Goal: Task Accomplishment & Management: Use online tool/utility

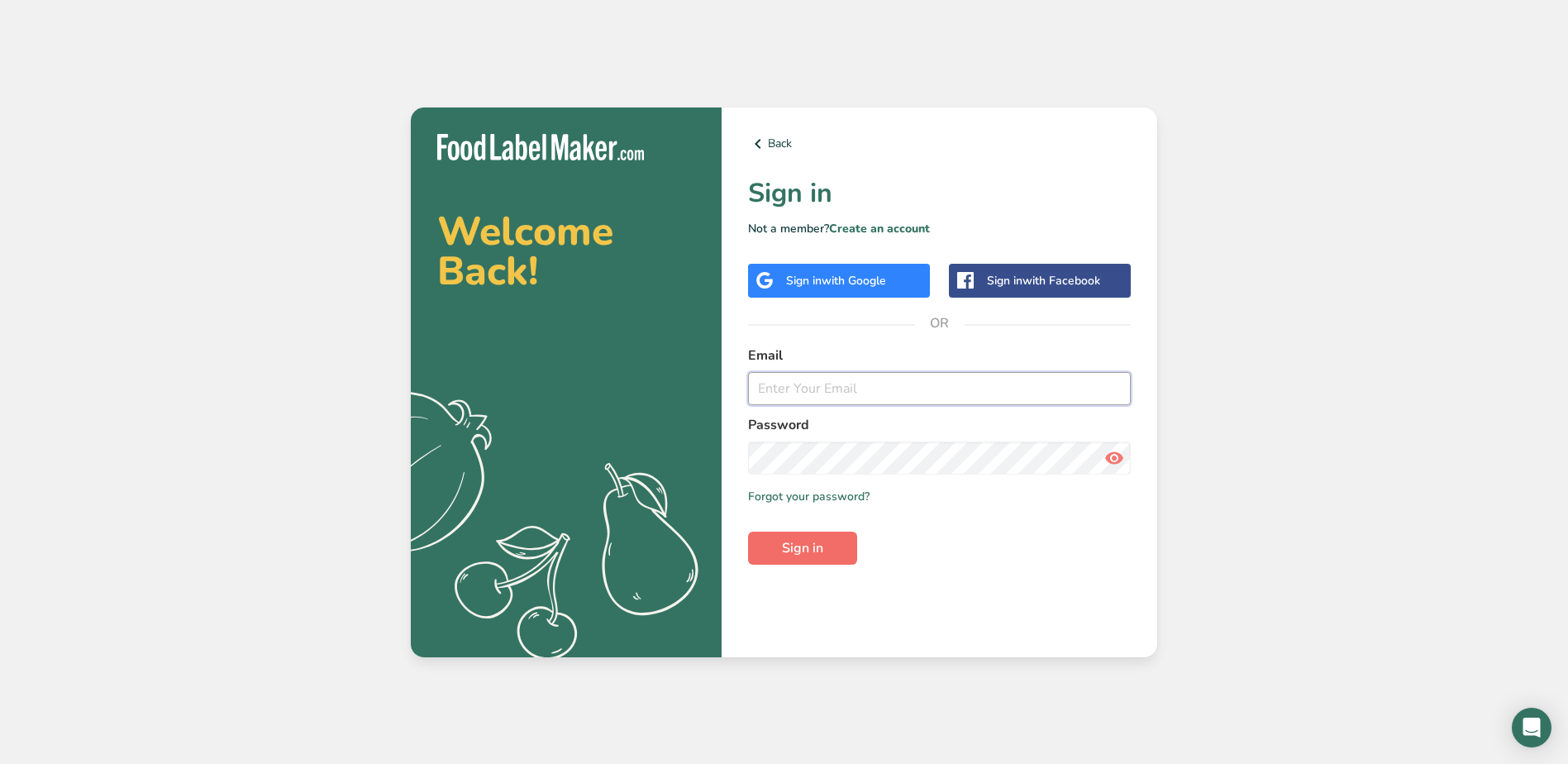
type input "[EMAIL_ADDRESS][DOMAIN_NAME]"
click at [831, 551] on button "Sign in" at bounding box center [802, 548] width 109 height 33
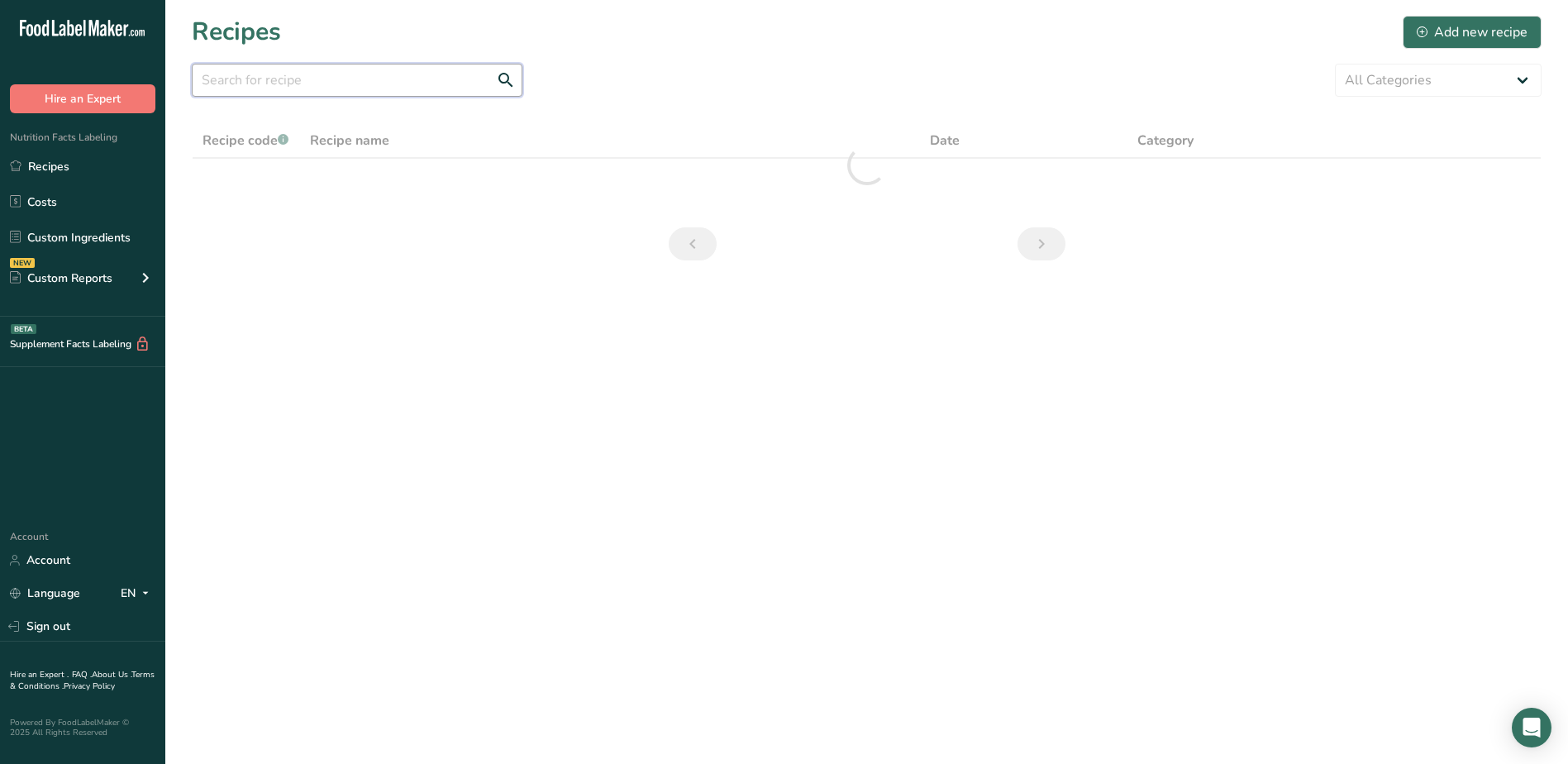
click at [364, 90] on input "text" at bounding box center [357, 80] width 331 height 33
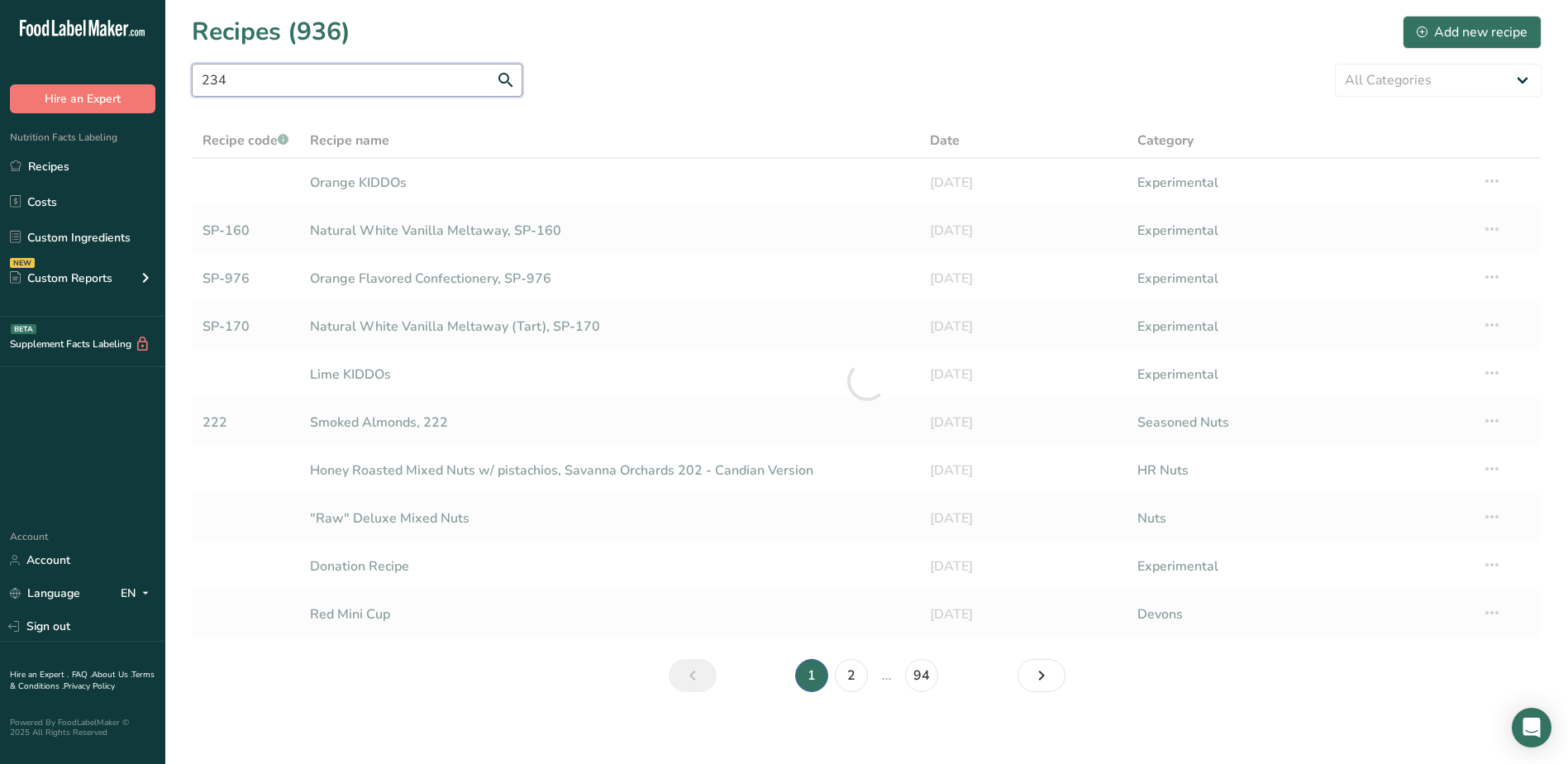
type input "234"
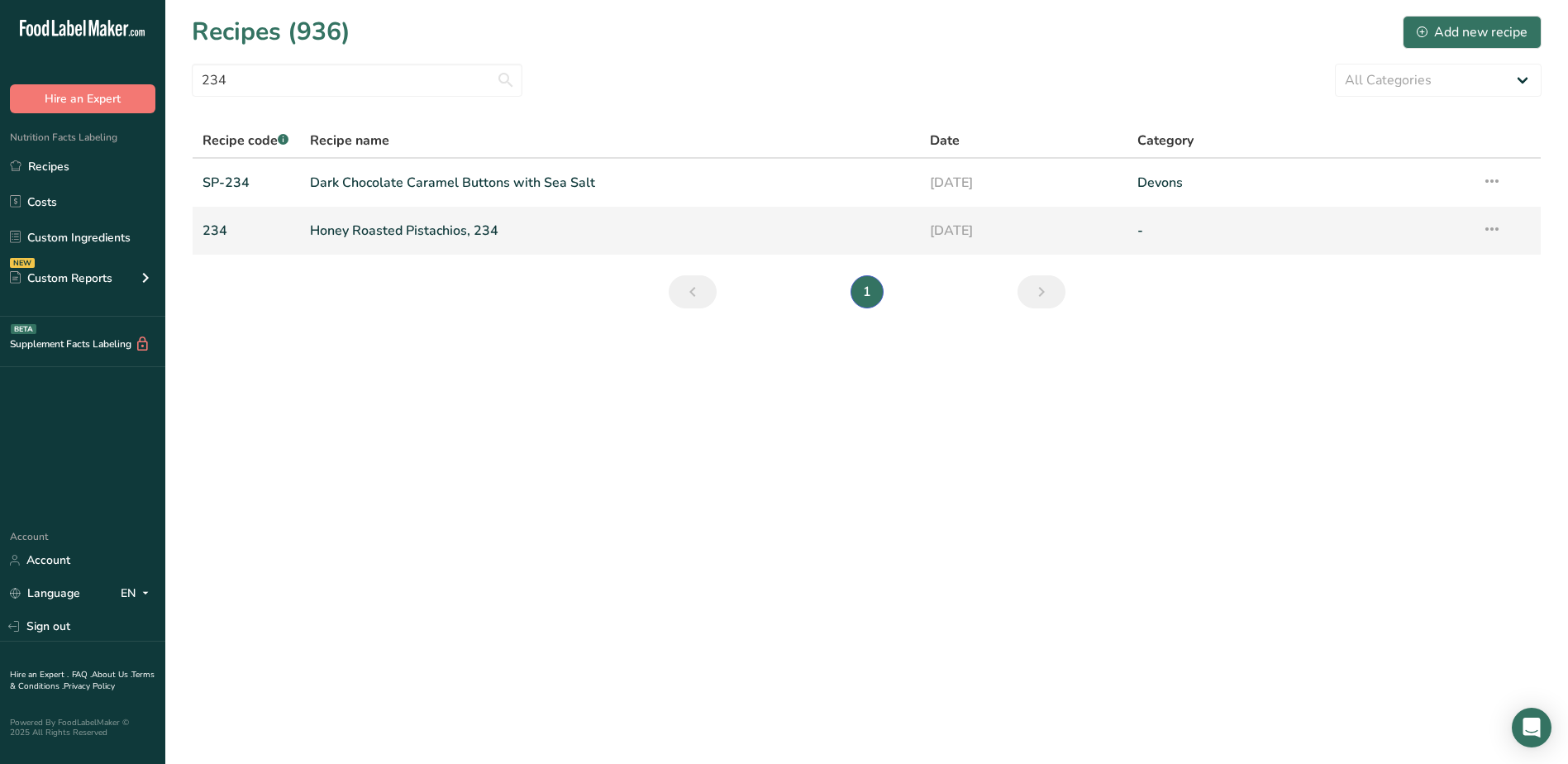
click at [395, 232] on link "Honey Roasted Pistachios, 234" at bounding box center [610, 230] width 601 height 35
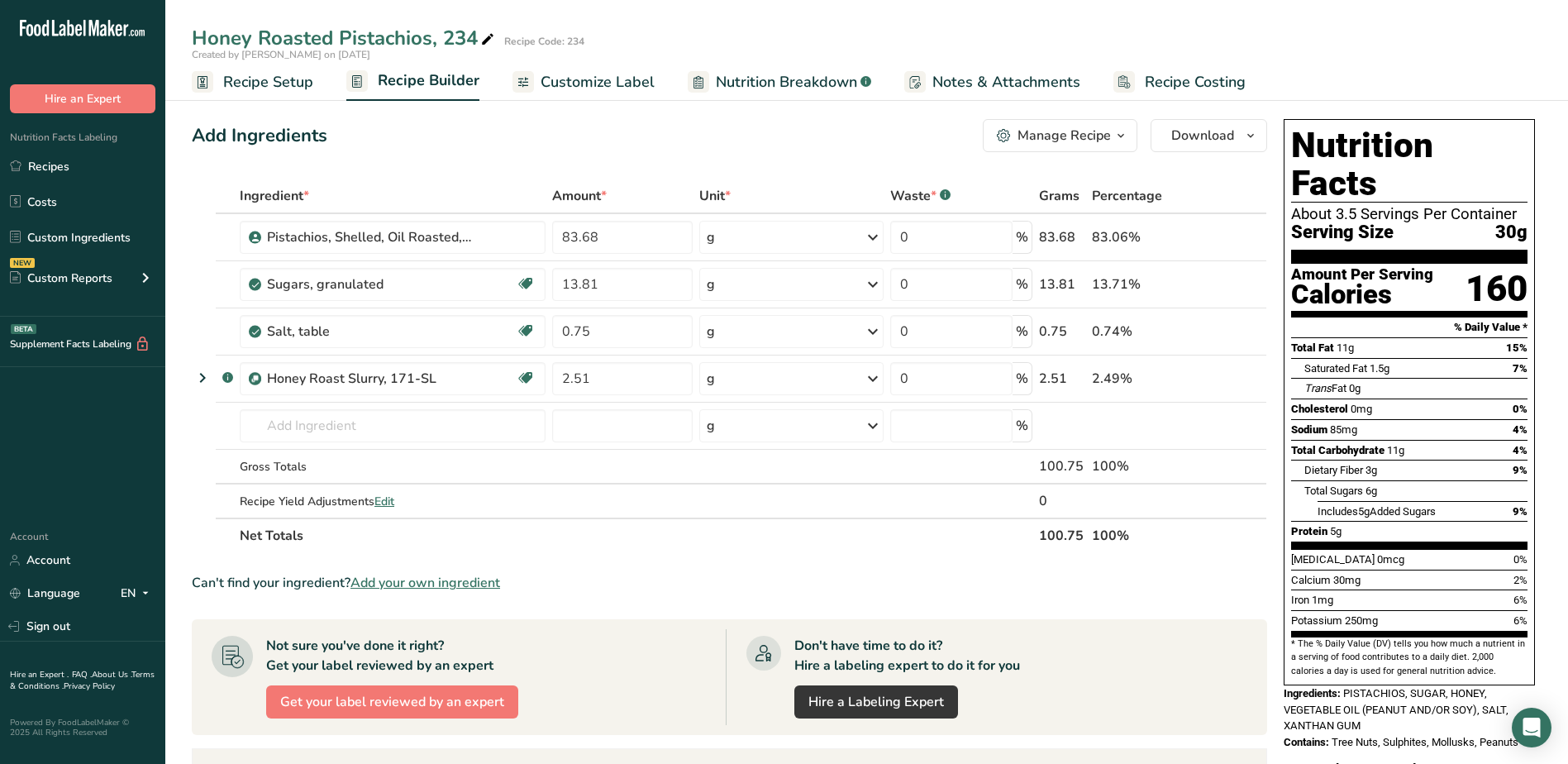
click at [605, 84] on span "Customize Label" at bounding box center [598, 82] width 114 height 22
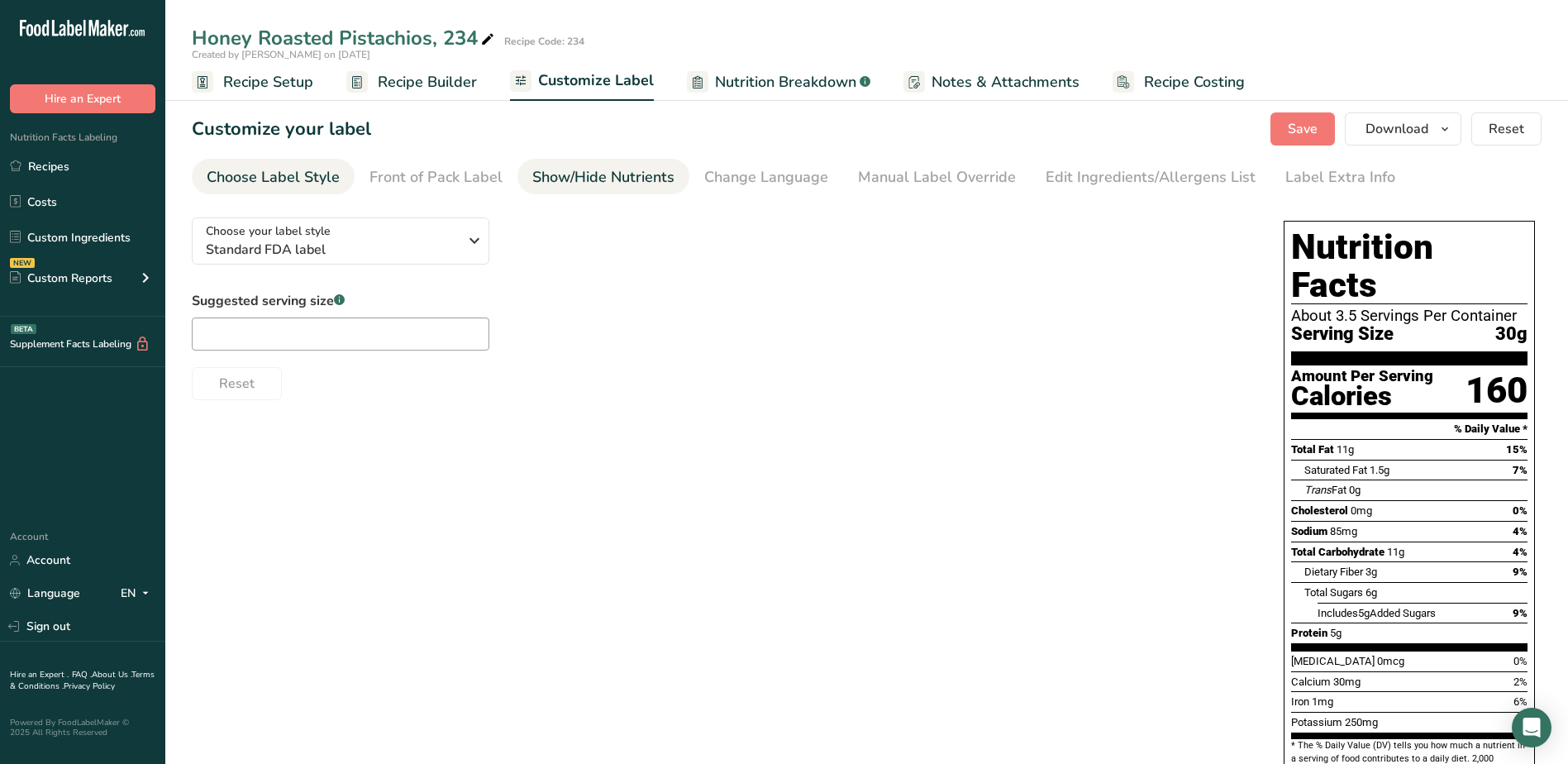
click at [582, 179] on div "Show/Hide Nutrients" at bounding box center [604, 177] width 142 height 22
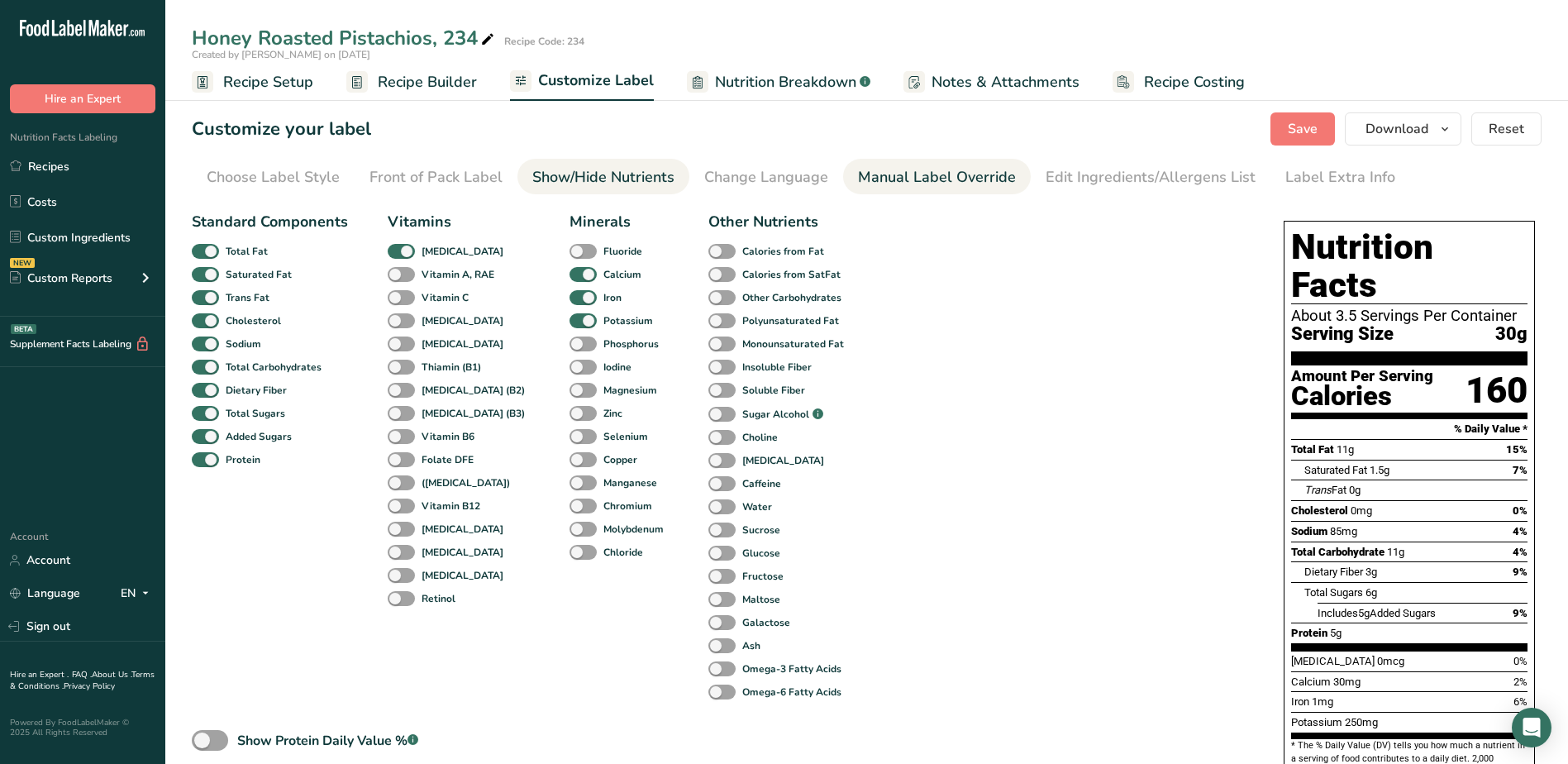
click at [930, 190] on link "Manual Label Override" at bounding box center [937, 177] width 158 height 37
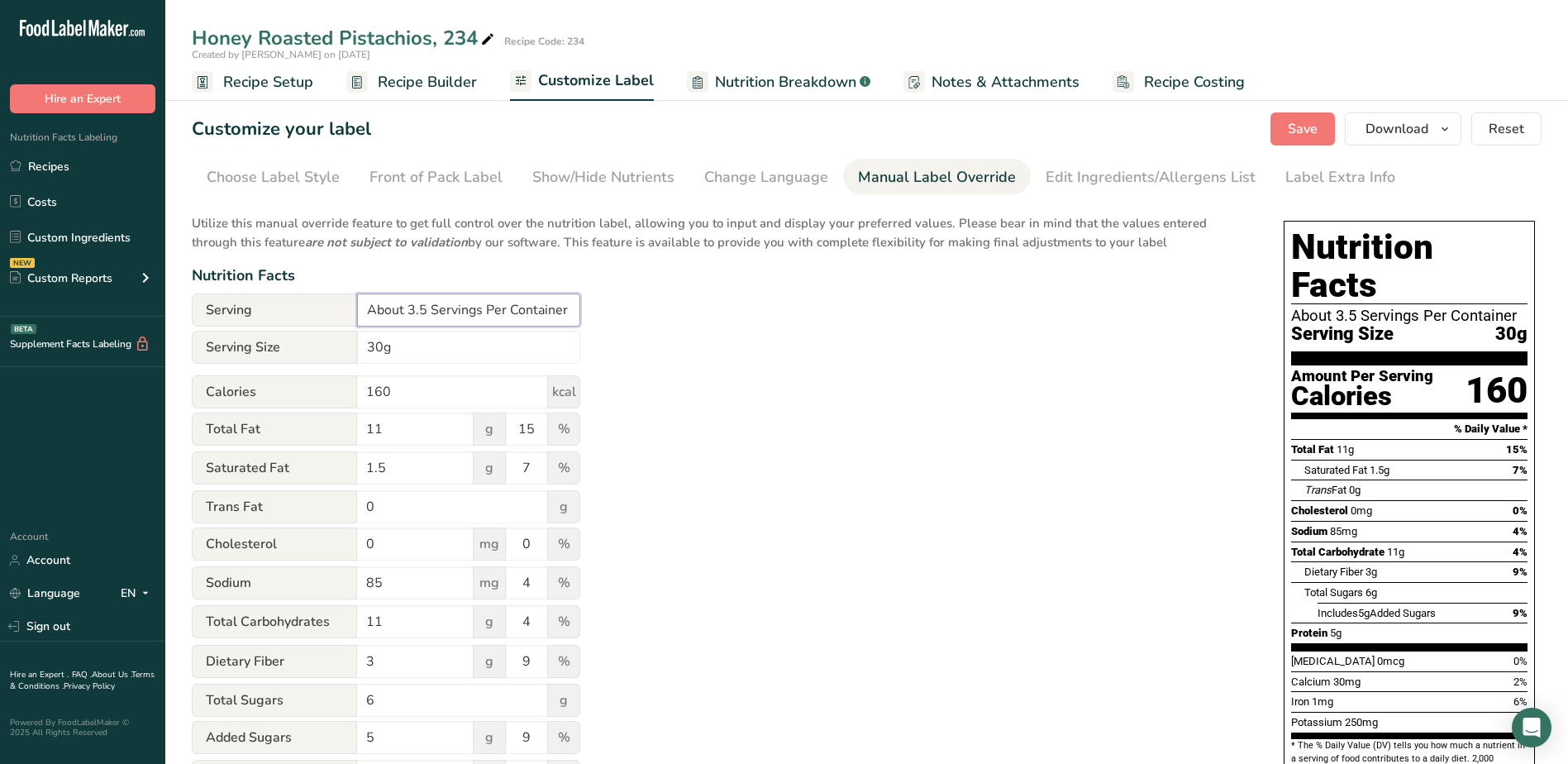
click at [433, 306] on input "About 3.5 Servings Per Container" at bounding box center [468, 310] width 223 height 33
type input "Servings Per Container"
drag, startPoint x: 425, startPoint y: 352, endPoint x: 292, endPoint y: 328, distance: 135.1
click at [292, 328] on form "Serving Servings Per Container Serving Size 30g Calories 160 kcal Total Fat 11 …" at bounding box center [386, 645] width 389 height 702
type input "1/4 cup (30g)"
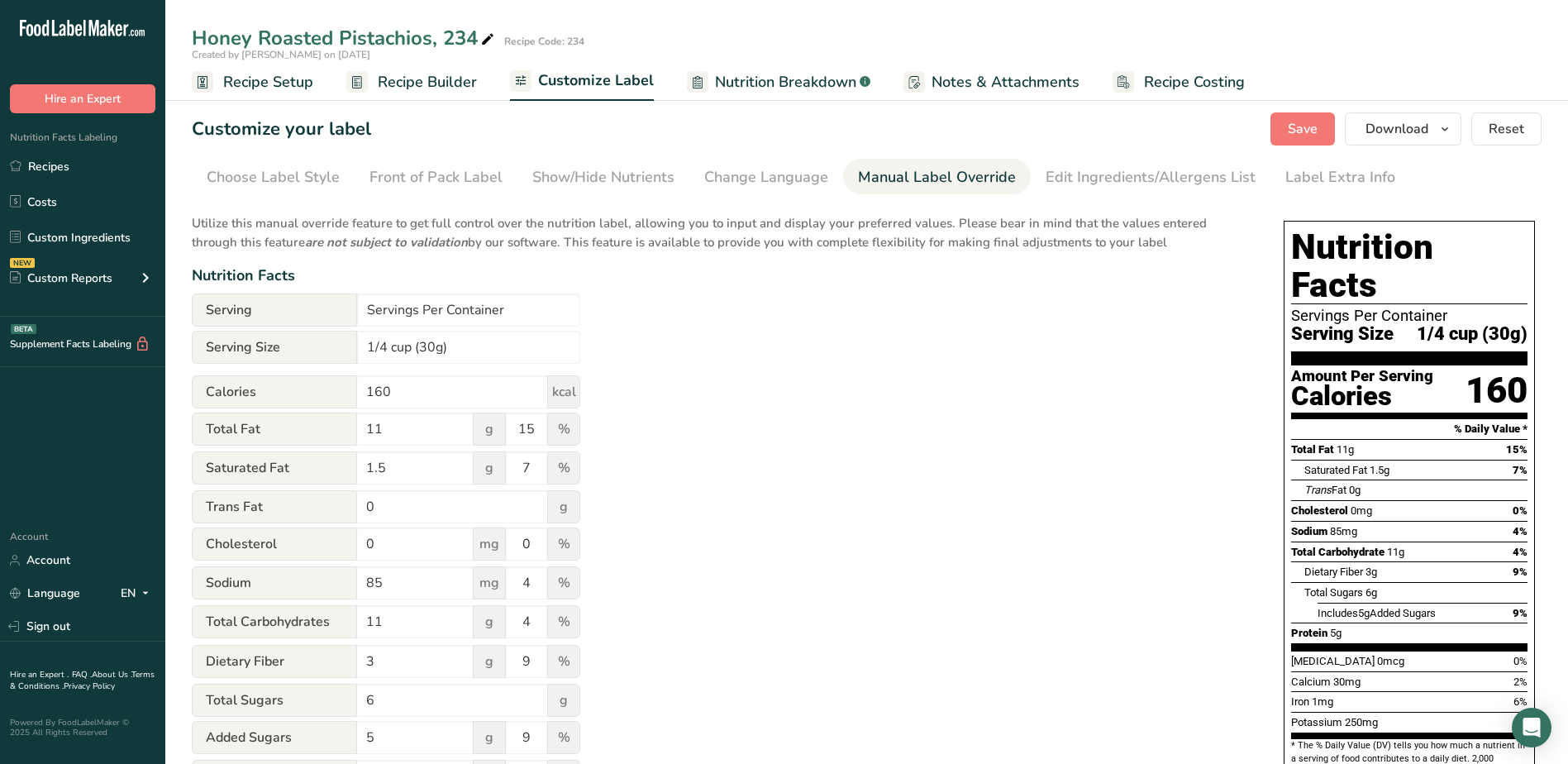
click at [651, 377] on div "Utilize this manual override feature to get full control over the nutrition lab…" at bounding box center [722, 600] width 1059 height 792
click at [1302, 127] on span "Save" at bounding box center [1303, 129] width 30 height 20
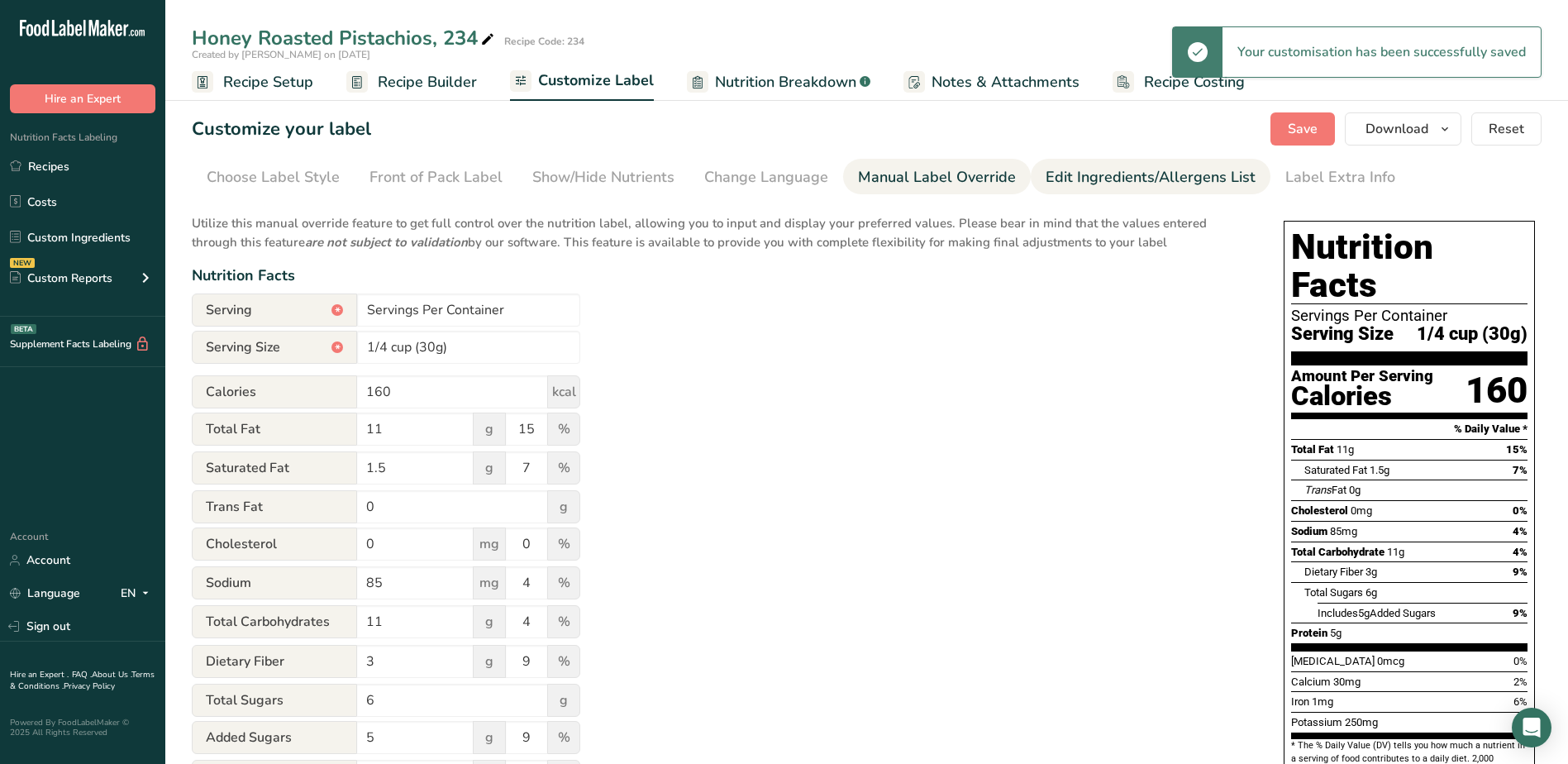
click at [1101, 172] on div "Edit Ingredients/Allergens List" at bounding box center [1150, 177] width 210 height 22
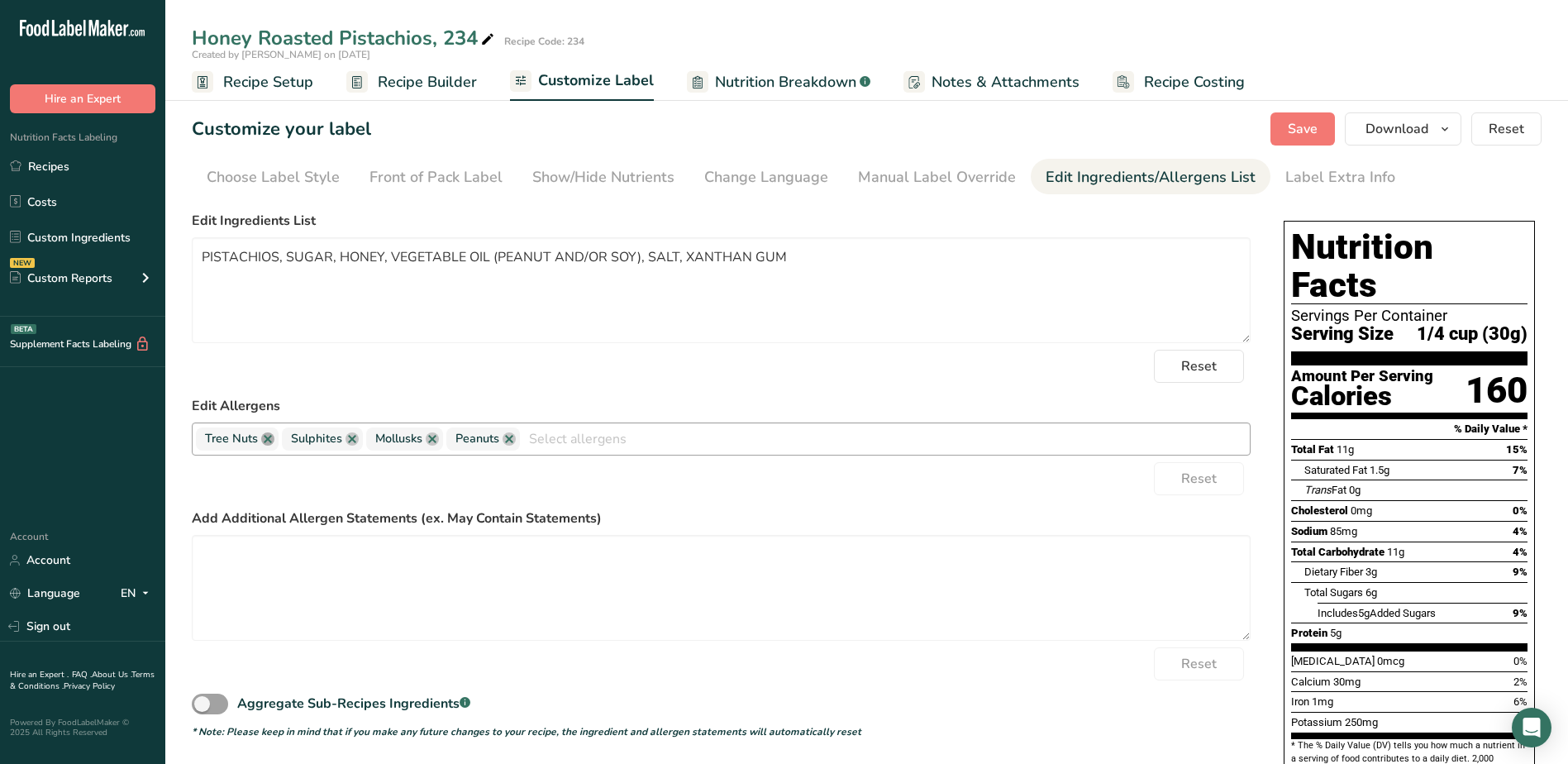
click at [266, 438] on link at bounding box center [267, 439] width 13 height 13
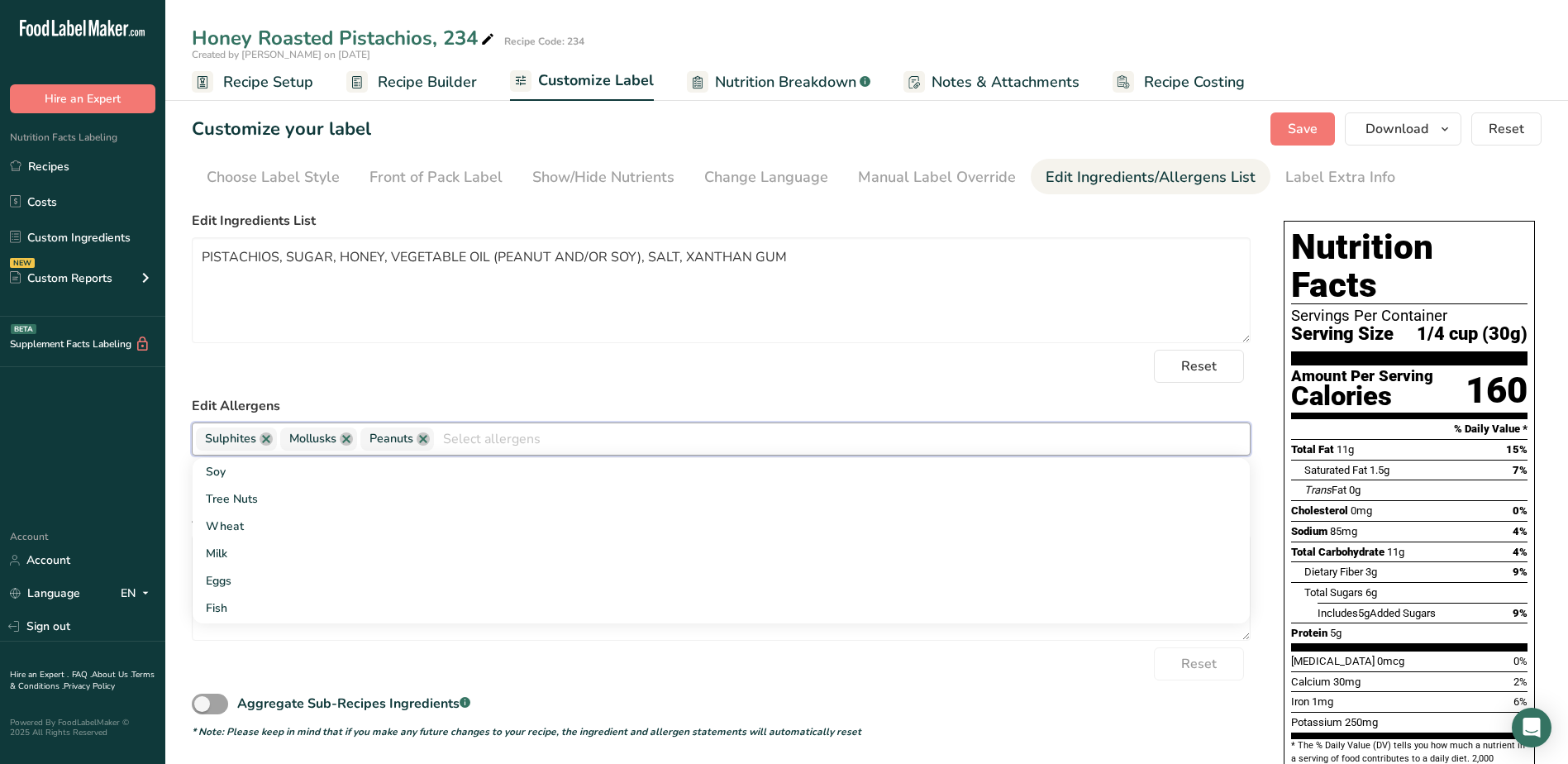
click at [266, 438] on link at bounding box center [266, 439] width 13 height 13
click at [266, 438] on link at bounding box center [262, 439] width 13 height 13
click at [266, 438] on span "Peanuts" at bounding box center [233, 439] width 74 height 23
click at [254, 438] on link at bounding box center [258, 439] width 13 height 13
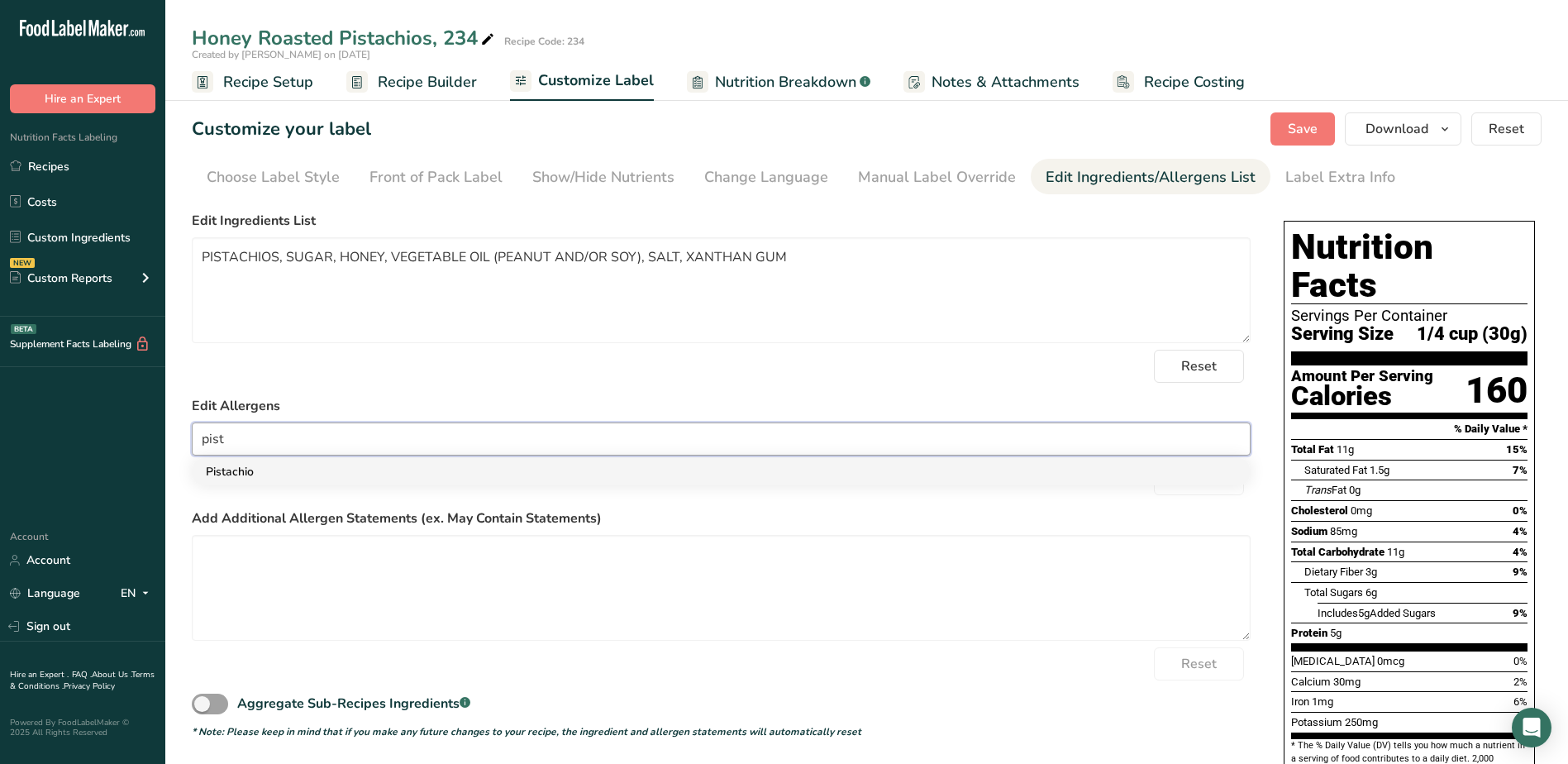
type input "pist"
click at [247, 467] on link "Pistachio" at bounding box center [722, 471] width 1057 height 27
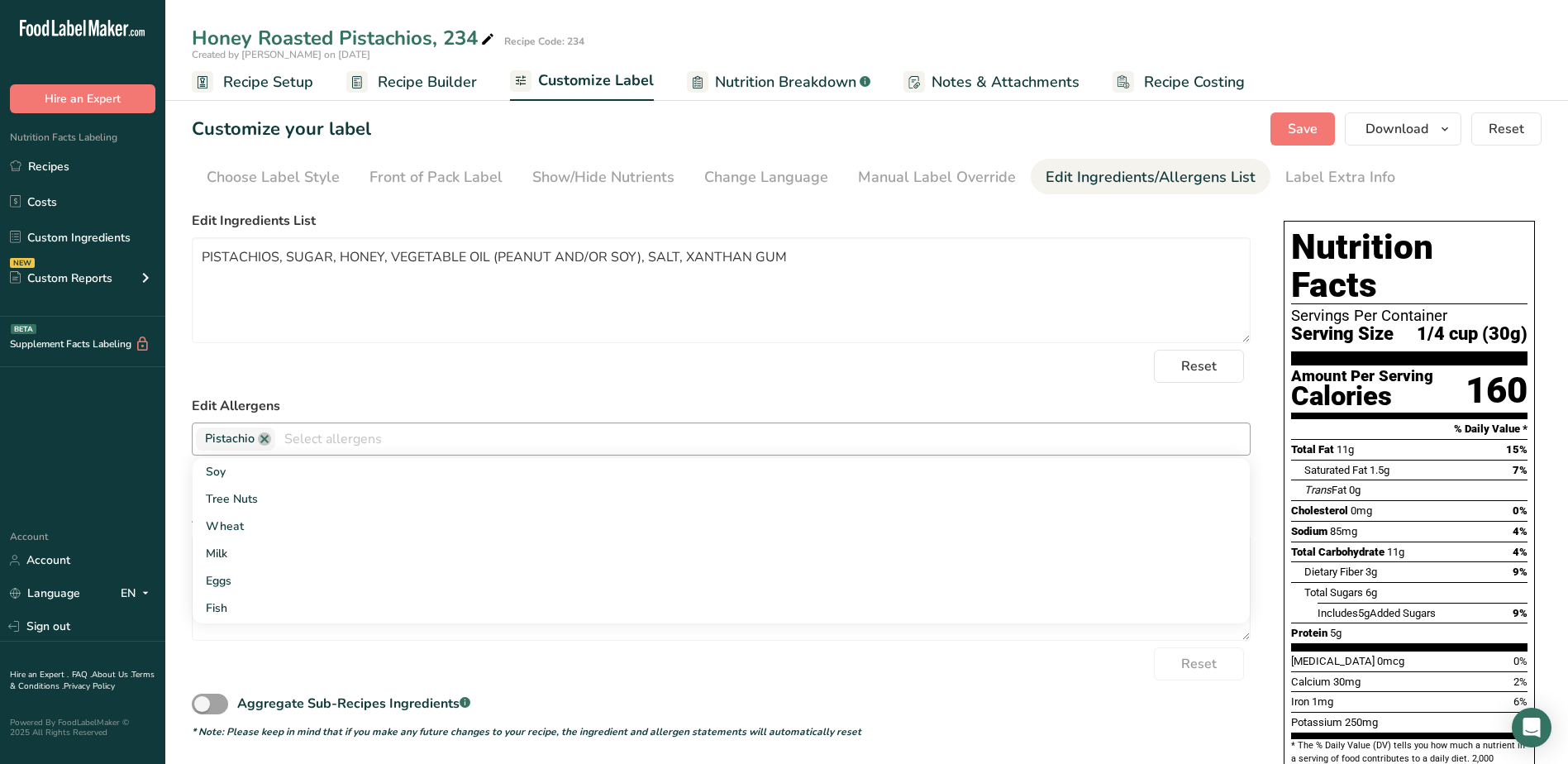
click at [400, 350] on div "Reset" at bounding box center [722, 366] width 1059 height 33
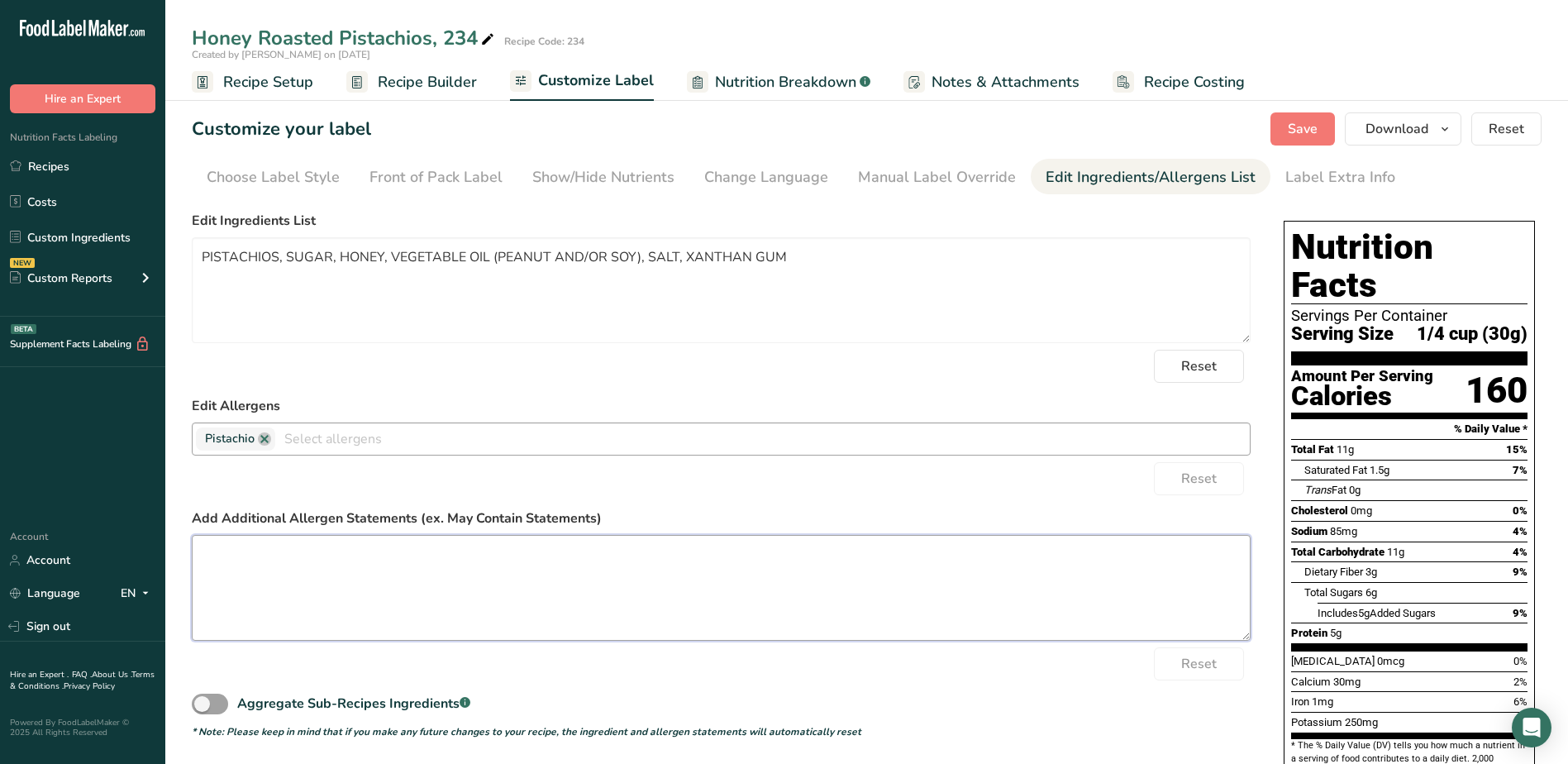
click at [309, 558] on textarea at bounding box center [722, 588] width 1059 height 106
type textarea "m"
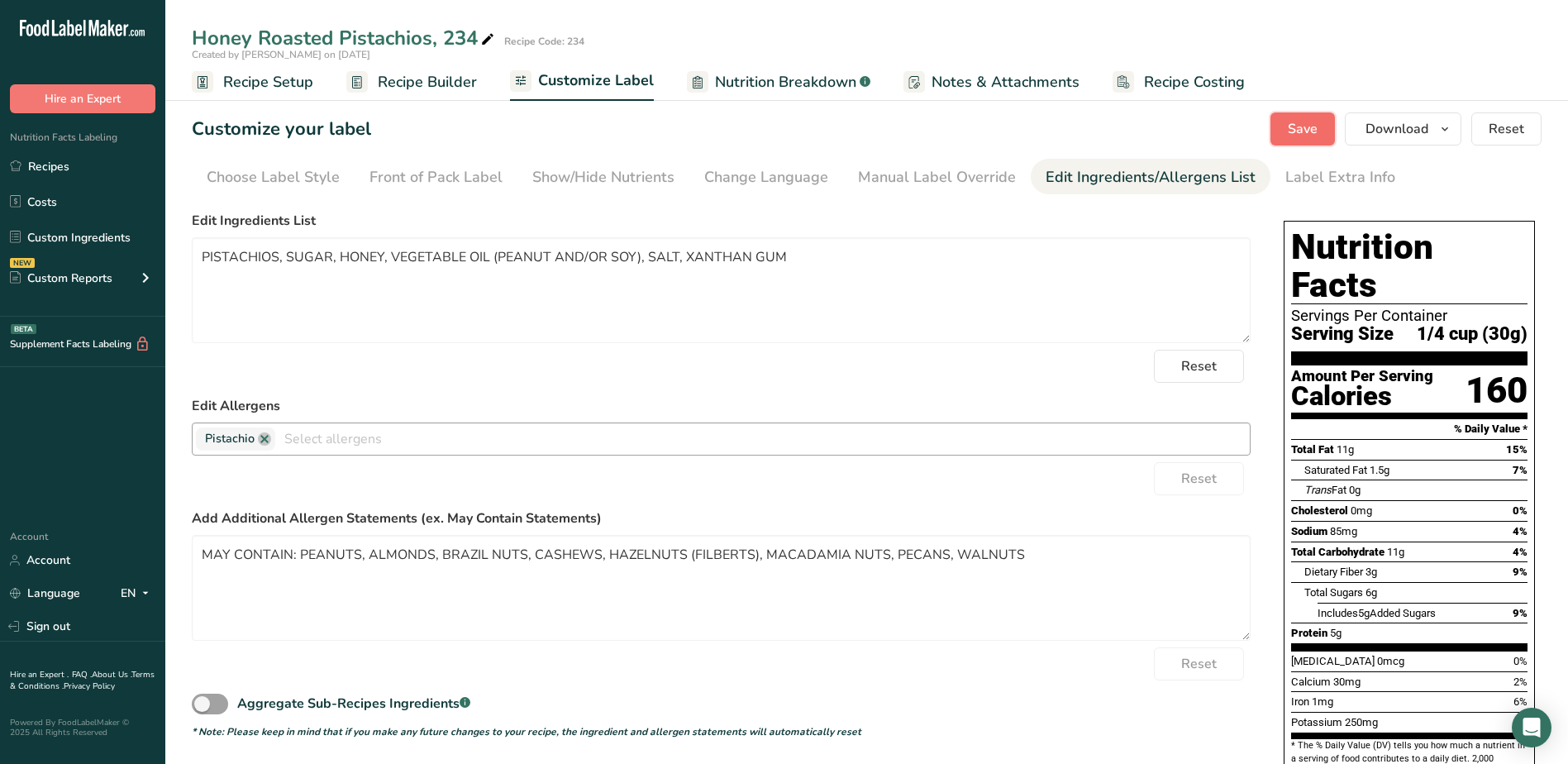
click at [1297, 128] on span "Save" at bounding box center [1303, 129] width 30 height 20
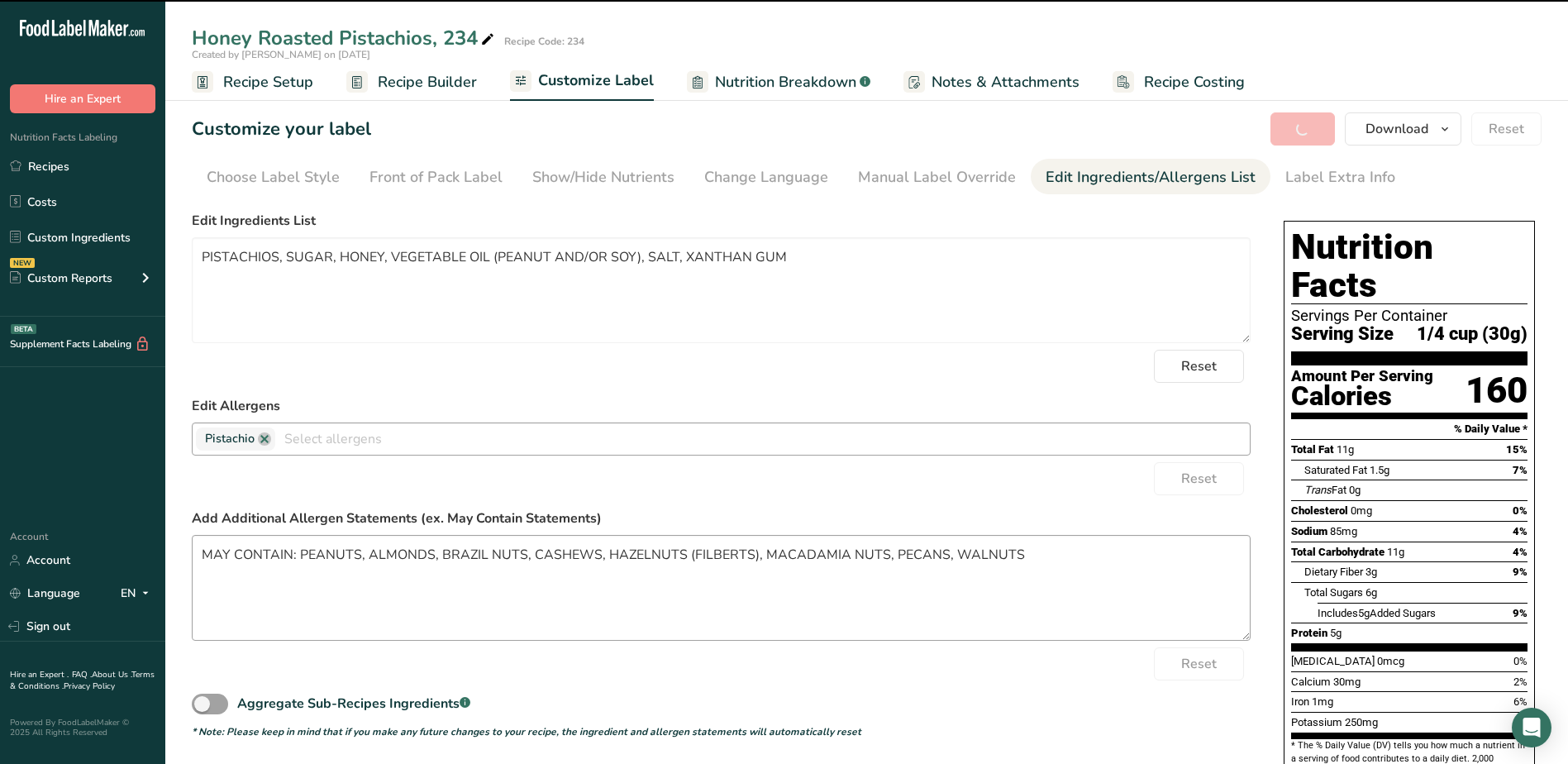
type textarea "MAY CONTAIN: PEANUTS, ALMONDS, BRAZIL NUTS, CASHEWS, HAZELNUTS (FILBERTS), MACA…"
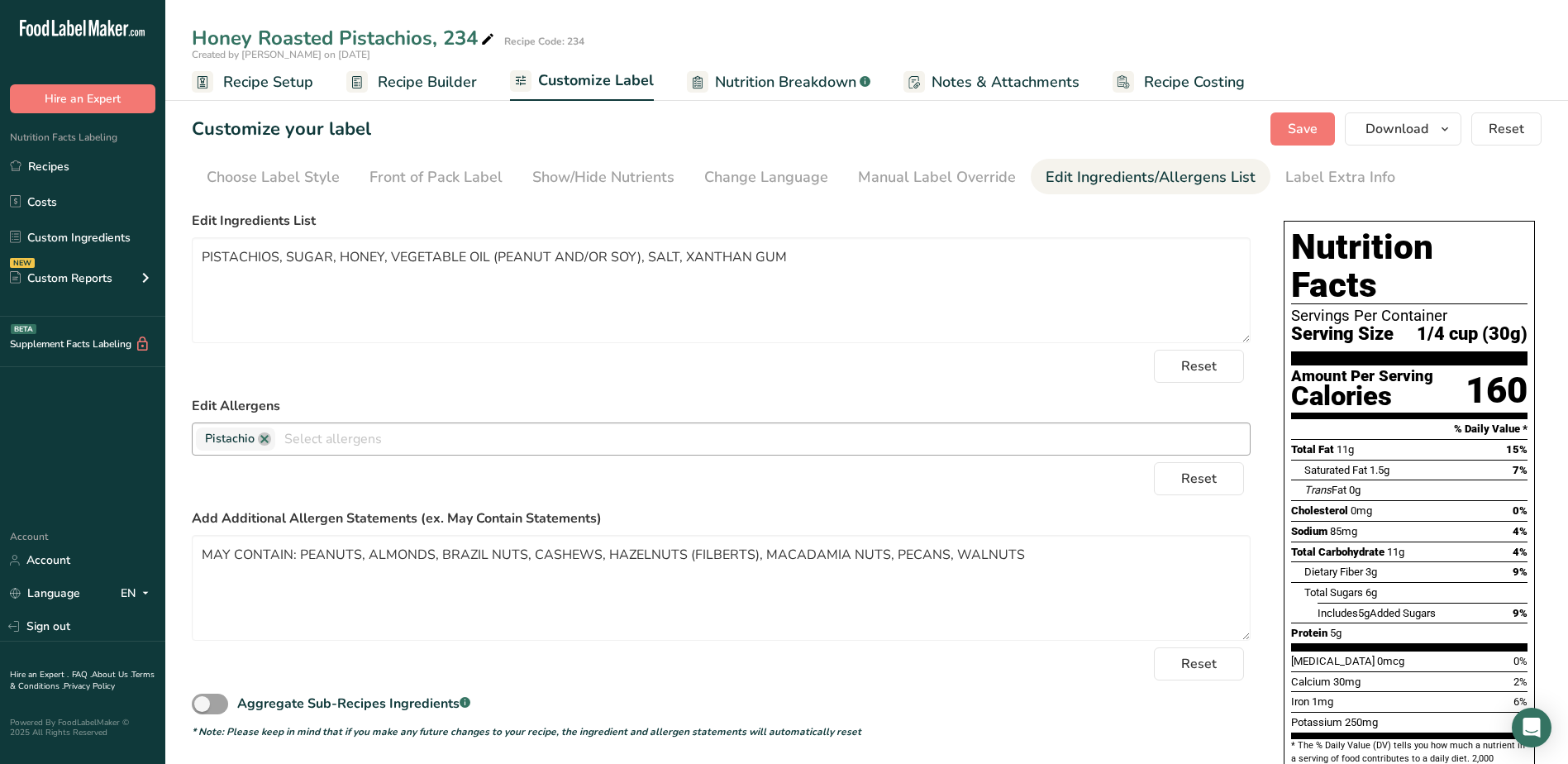
click at [1389, 546] on span "11g" at bounding box center [1395, 552] width 17 height 12
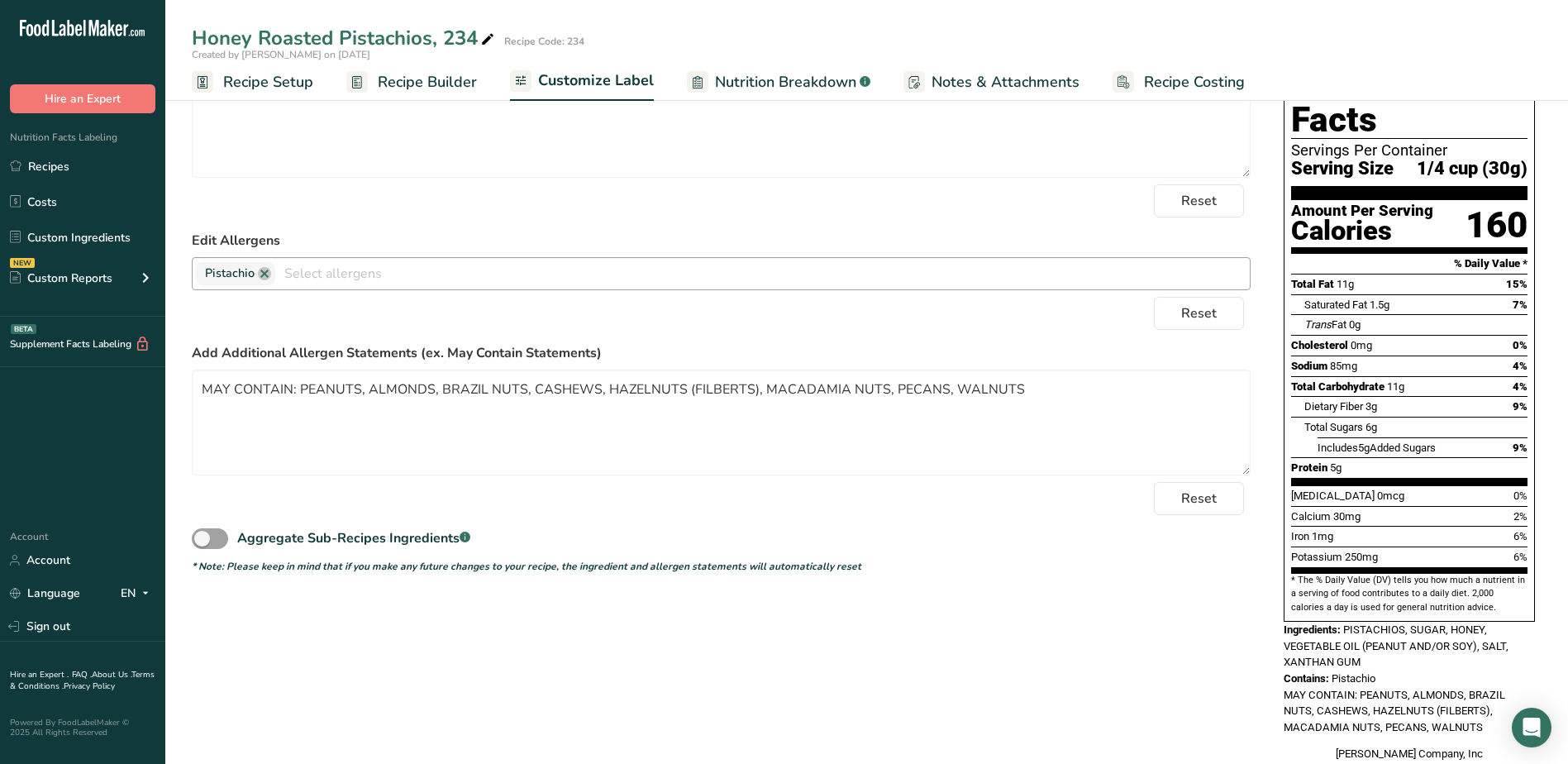
scroll to position [83, 0]
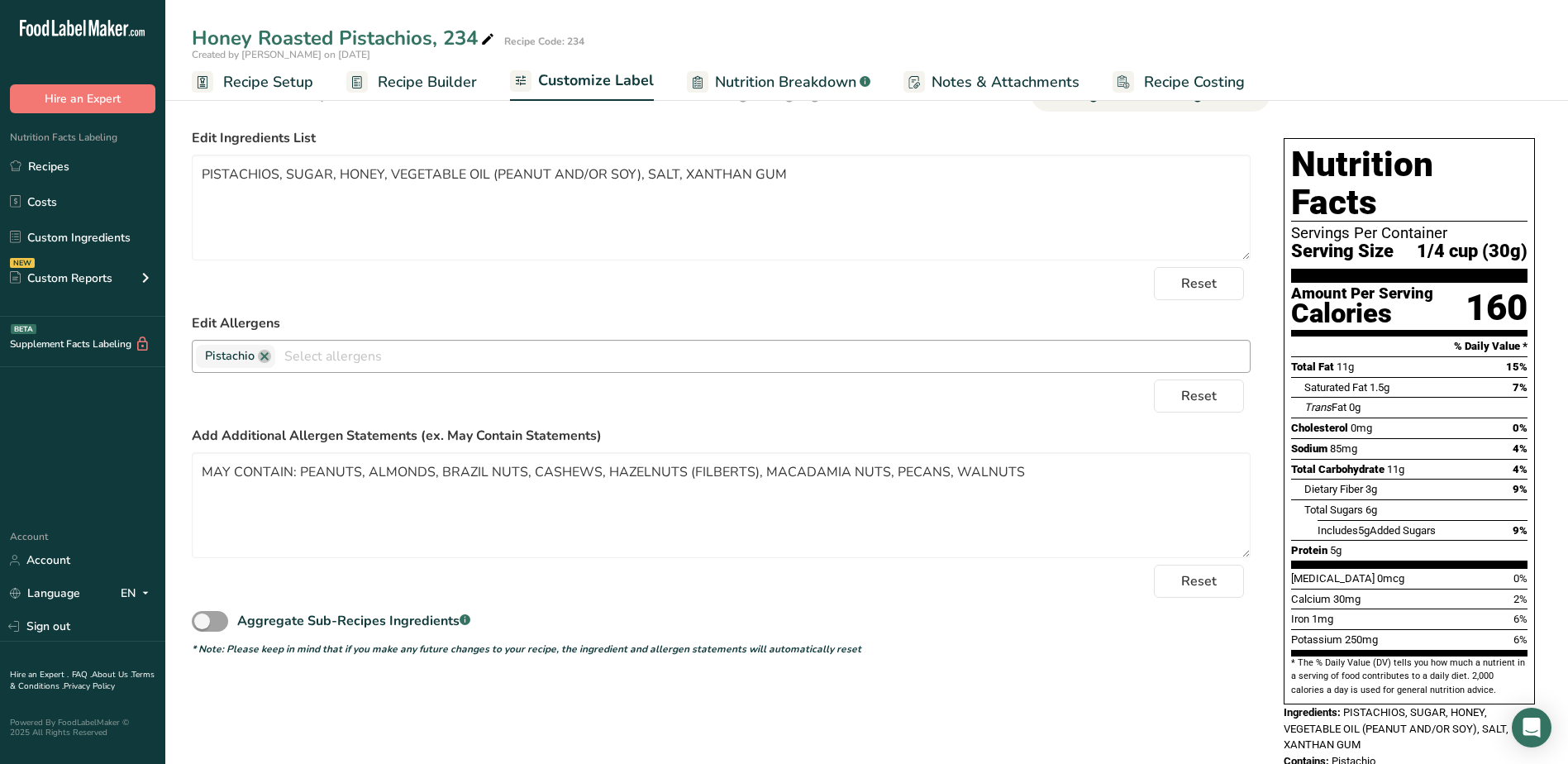
click at [1369, 357] on div "Total Fat 11g 15%" at bounding box center [1409, 367] width 237 height 21
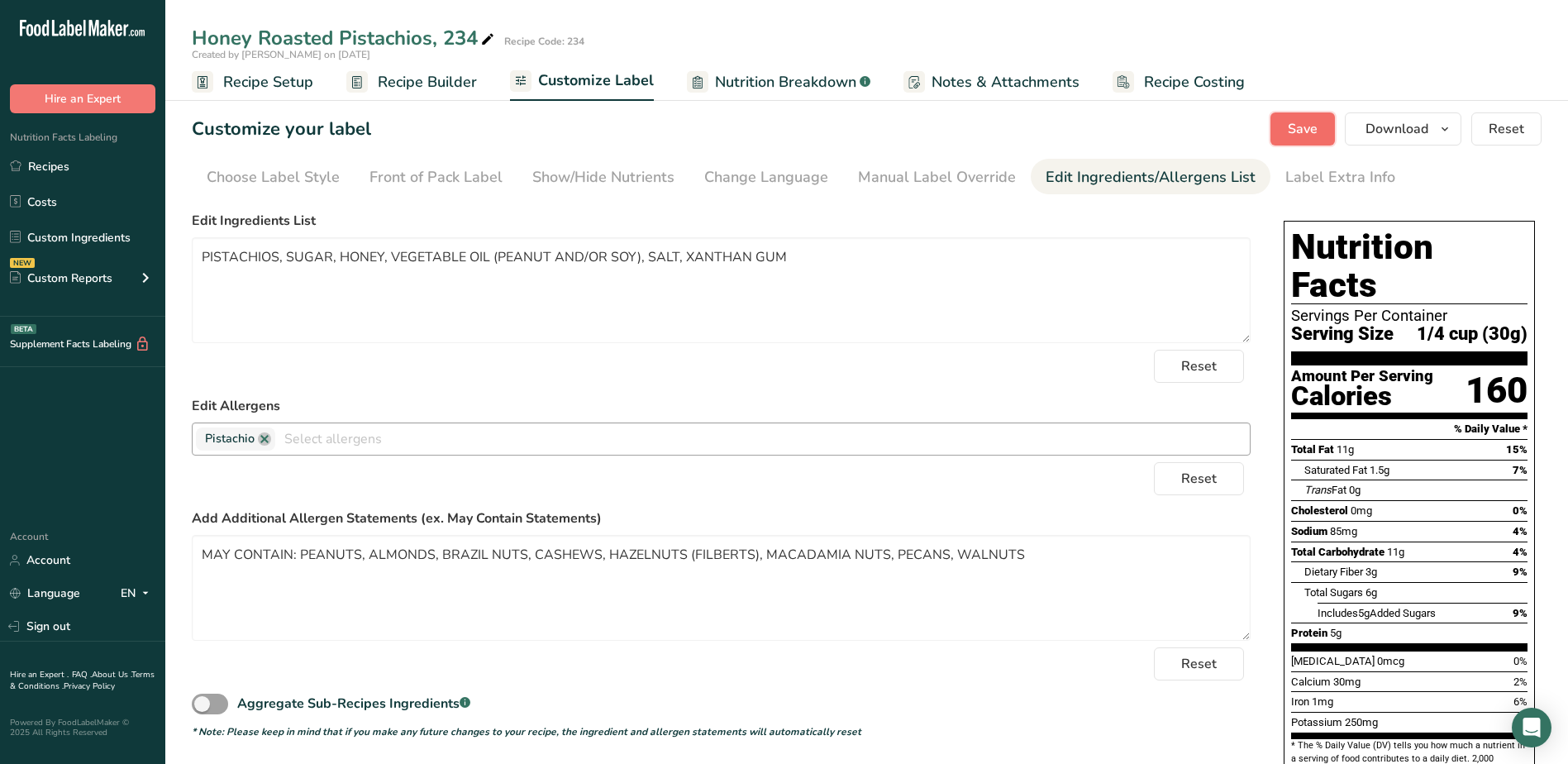
click at [1288, 128] on button "Save" at bounding box center [1302, 128] width 65 height 33
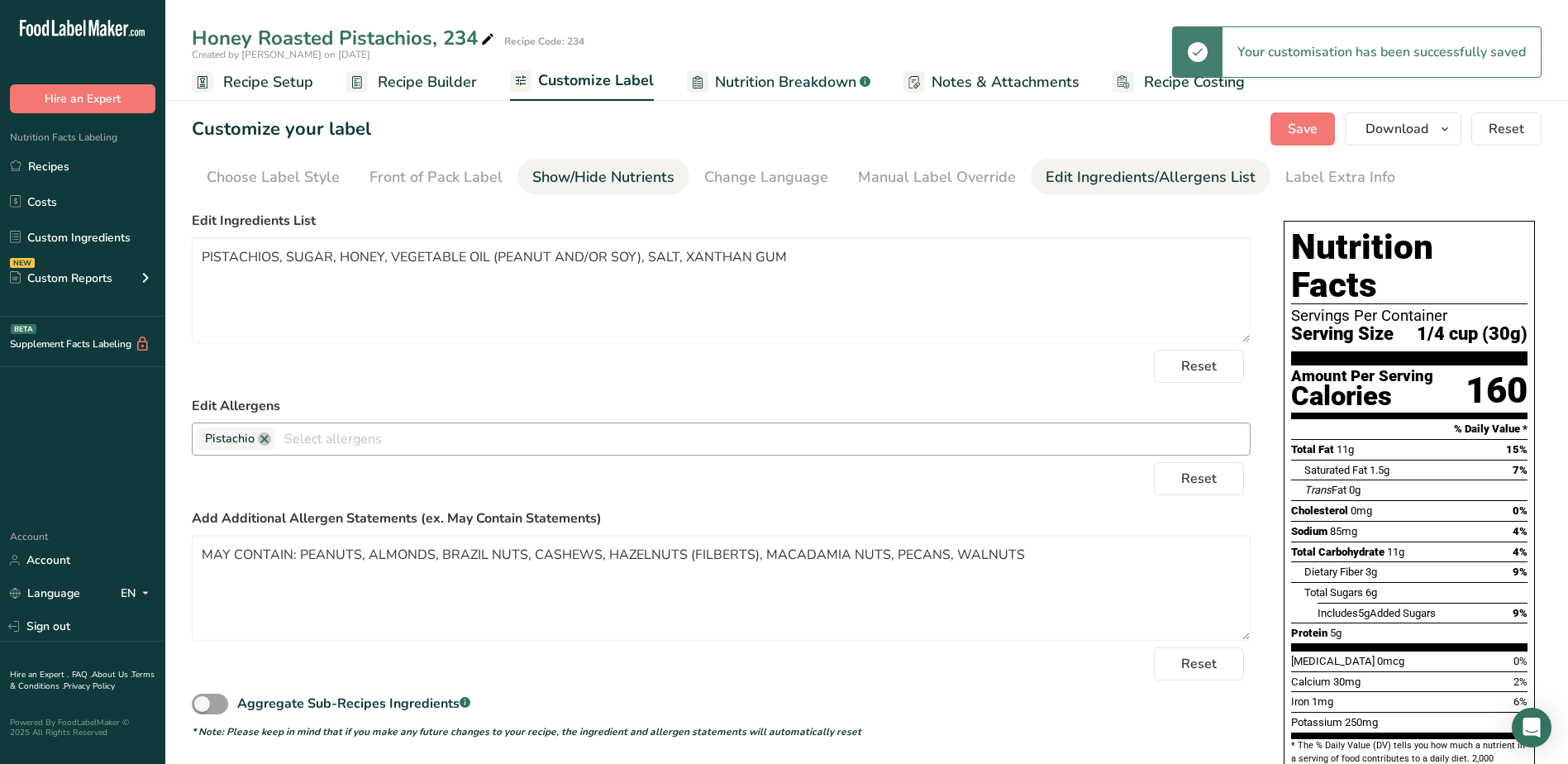
click at [624, 171] on div "Show/Hide Nutrients" at bounding box center [604, 177] width 142 height 22
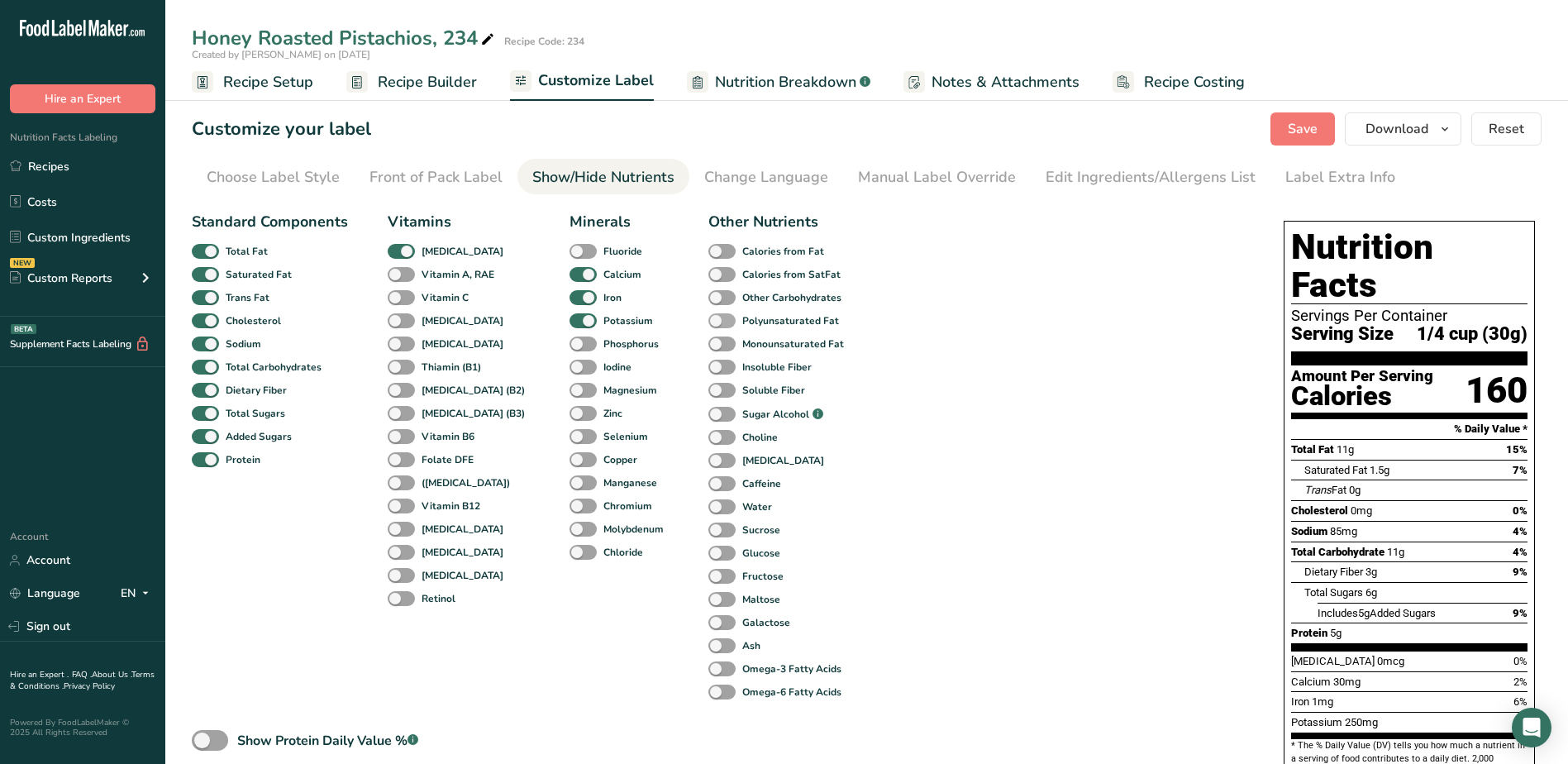
click at [709, 317] on span at bounding box center [722, 322] width 27 height 16
click at [709, 317] on input "Polyunsaturated Fat" at bounding box center [714, 320] width 11 height 11
checkbox input "true"
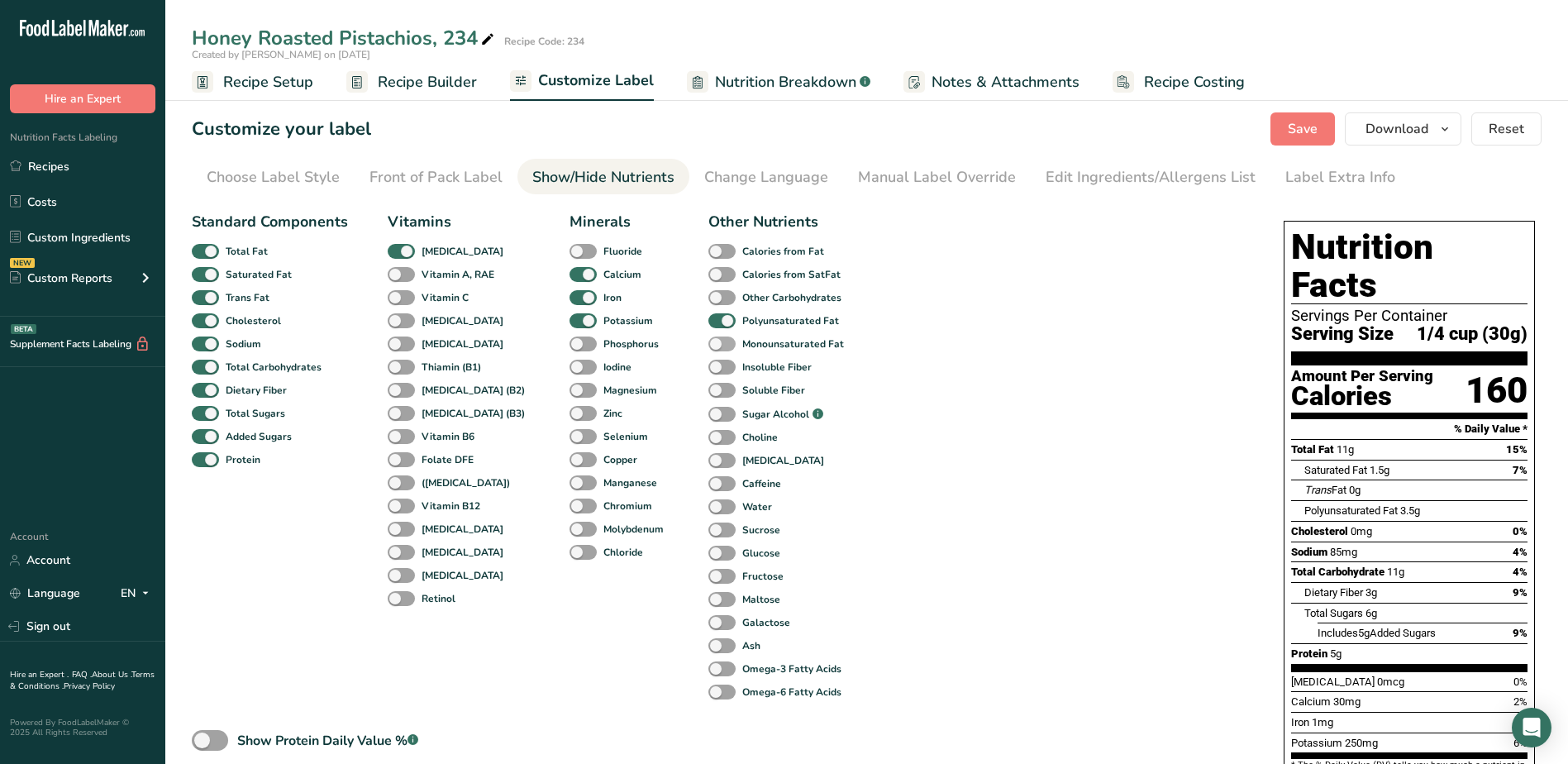
click at [709, 346] on span at bounding box center [722, 345] width 27 height 16
click at [709, 346] on input "Monounsaturated Fat" at bounding box center [714, 343] width 11 height 11
checkbox input "true"
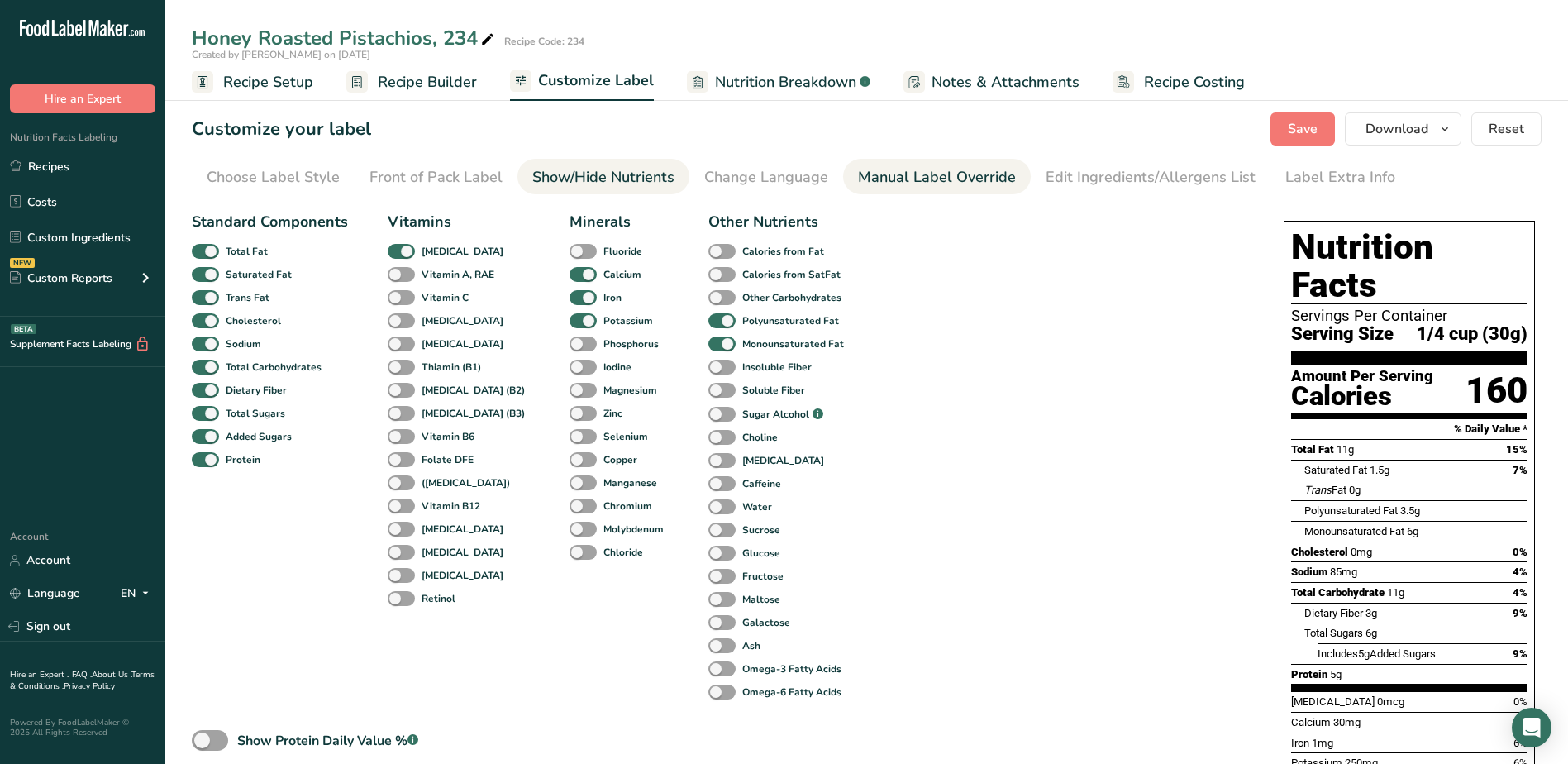
click at [916, 179] on div "Manual Label Override" at bounding box center [937, 177] width 158 height 22
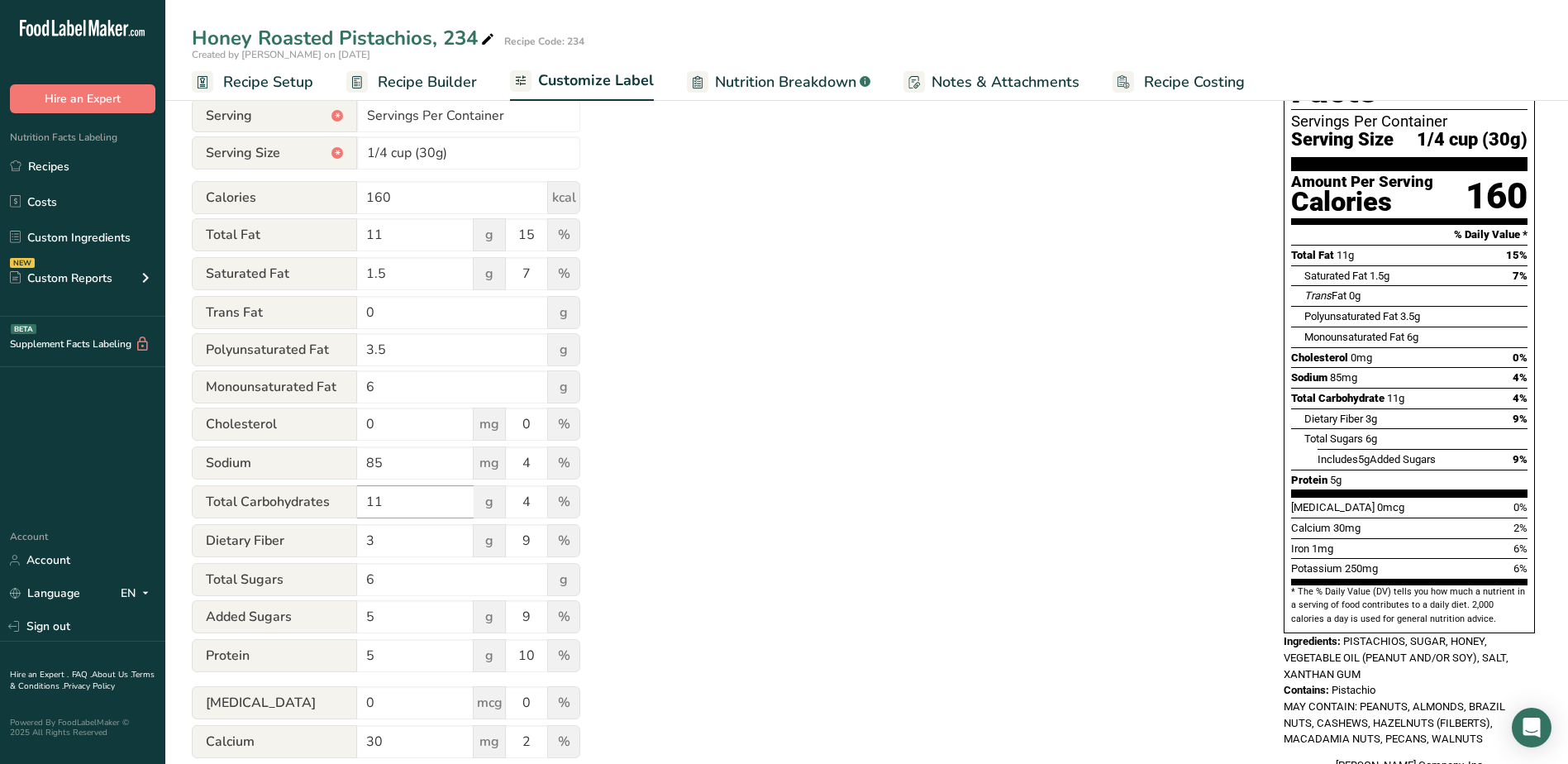
scroll to position [165, 0]
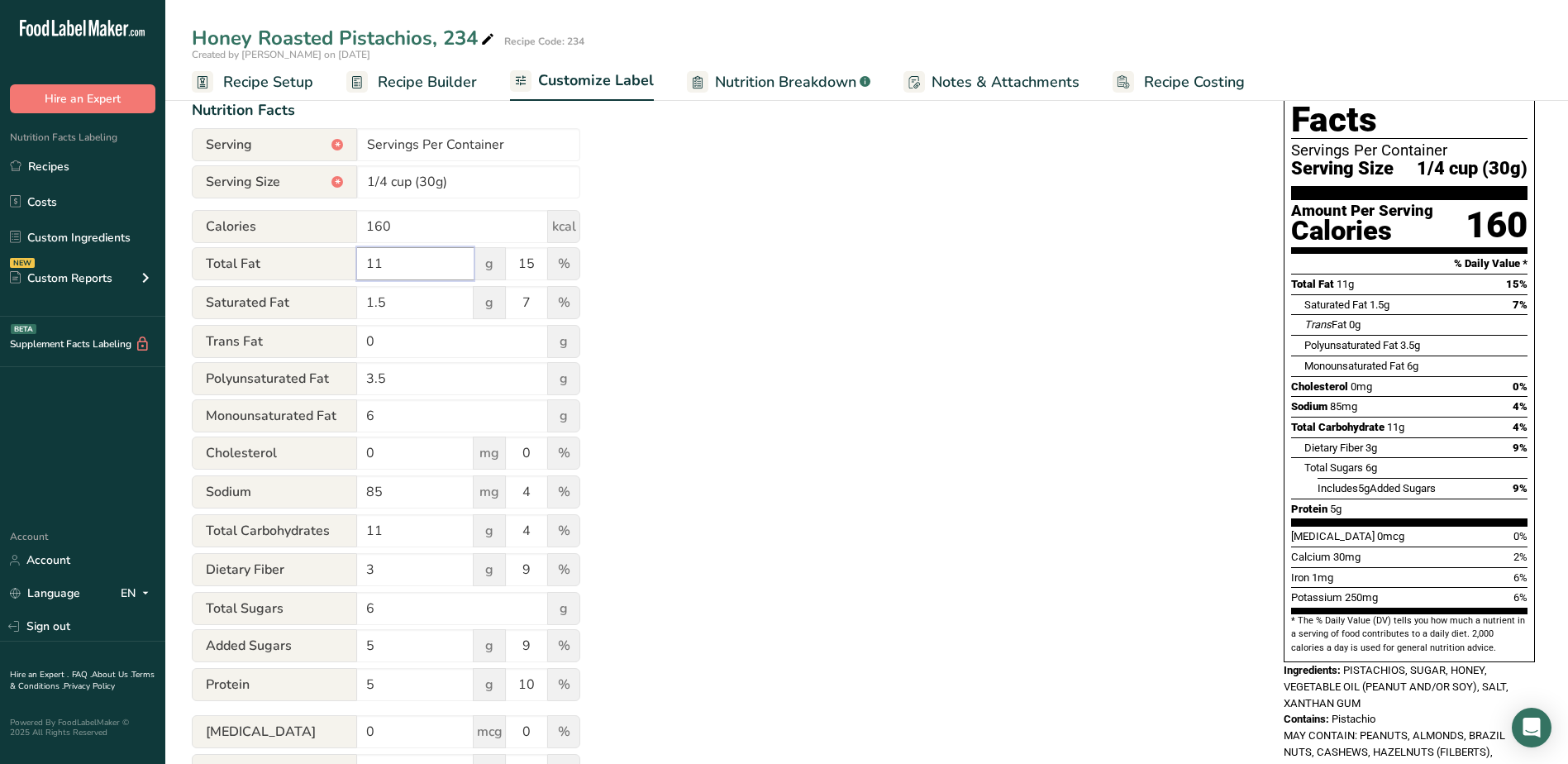
drag, startPoint x: 409, startPoint y: 262, endPoint x: 321, endPoint y: 256, distance: 88.2
click at [321, 256] on div "Total Fat 11 g 15 %" at bounding box center [386, 264] width 389 height 35
type input "15"
click at [417, 301] on input "1.5" at bounding box center [415, 302] width 117 height 33
drag, startPoint x: 417, startPoint y: 301, endPoint x: 335, endPoint y: 294, distance: 82.3
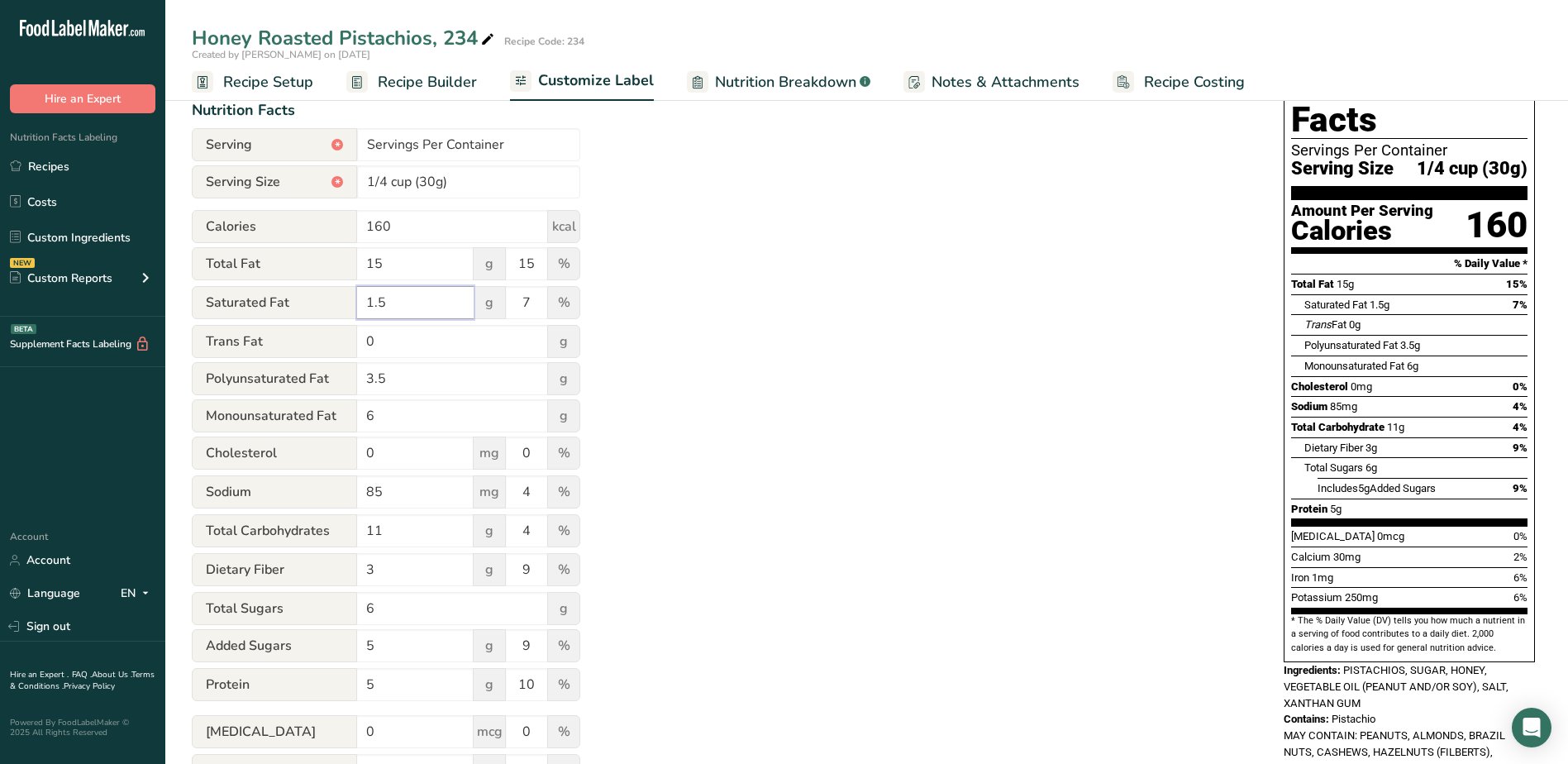
click at [335, 294] on div "Saturated Fat 1.5 g 7 %" at bounding box center [386, 303] width 389 height 35
type input "2"
click at [424, 347] on input "0" at bounding box center [452, 341] width 191 height 33
drag, startPoint x: 538, startPoint y: 268, endPoint x: 472, endPoint y: 265, distance: 66.1
click at [472, 265] on div "Total Fat 15 g 15 %" at bounding box center [386, 264] width 389 height 35
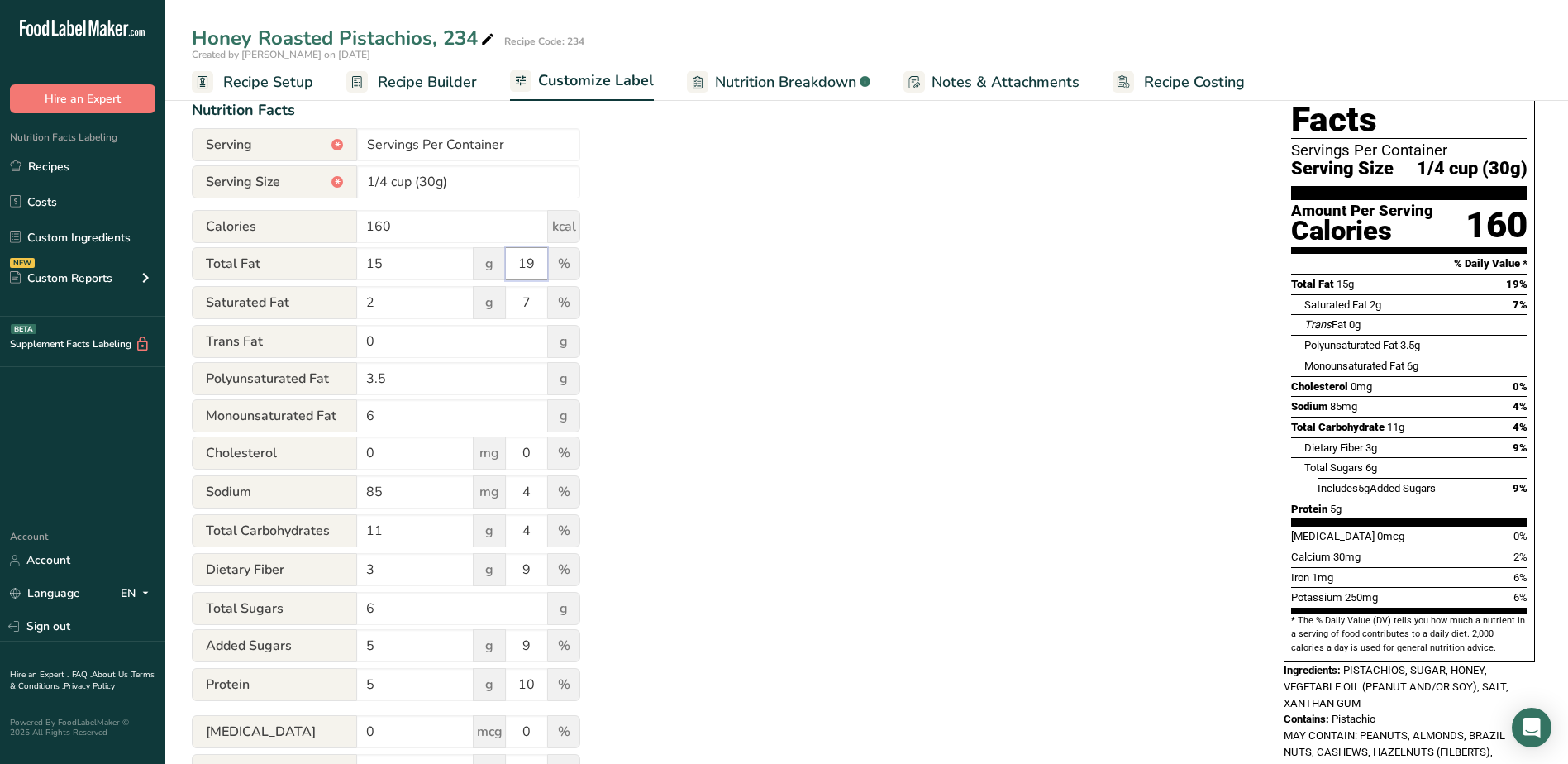
type input "19"
drag, startPoint x: 538, startPoint y: 306, endPoint x: 469, endPoint y: 304, distance: 69.0
click at [469, 304] on div "Saturated Fat 2 g 7 %" at bounding box center [386, 303] width 389 height 35
type input "10"
drag, startPoint x: 440, startPoint y: 536, endPoint x: 229, endPoint y: 538, distance: 211.0
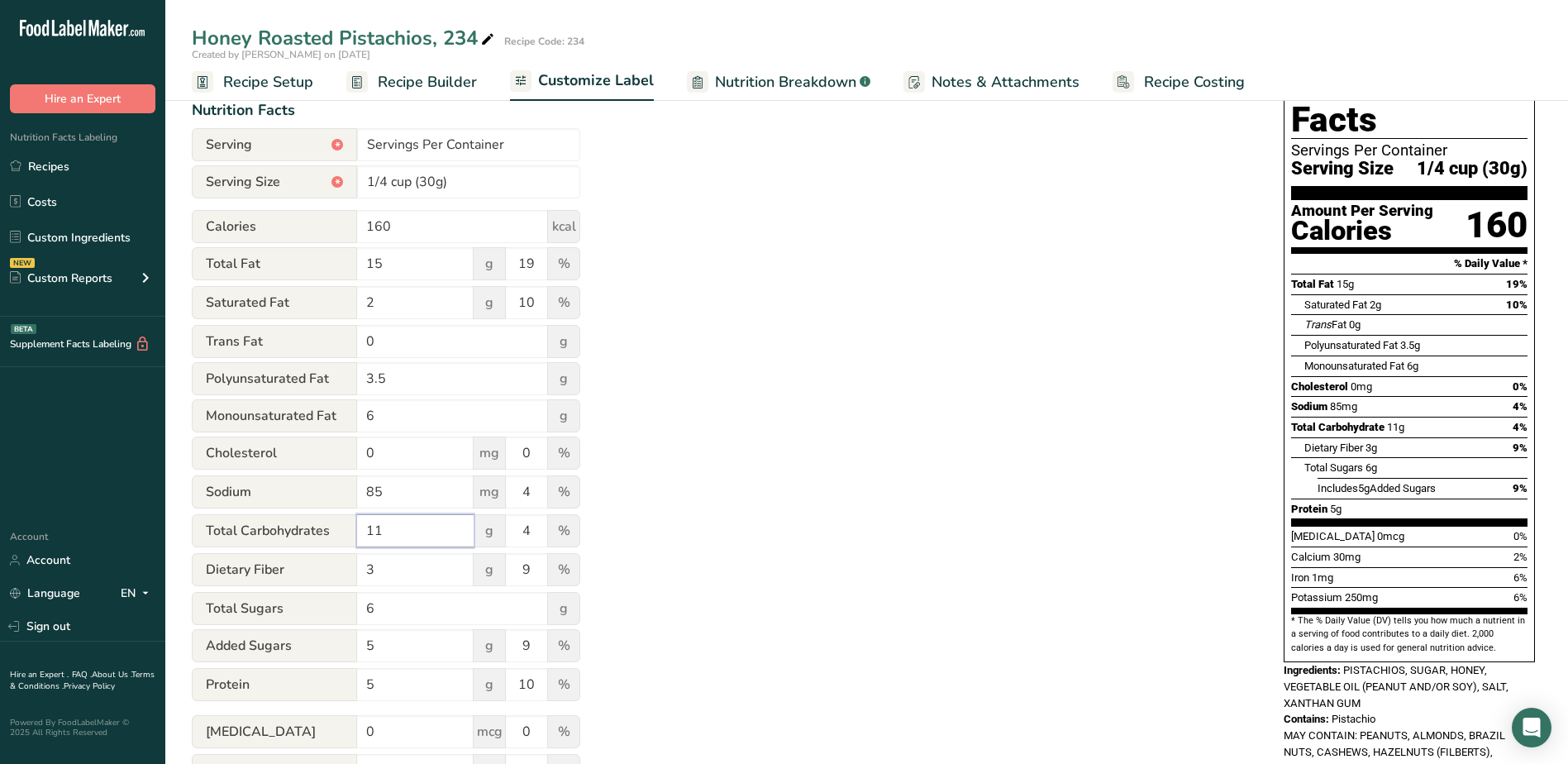
click at [229, 538] on div "Total Carbohydrates 11 g 4 %" at bounding box center [386, 532] width 389 height 35
type input "8"
type input "3"
click at [933, 448] on div "Utilize this manual override feature to get full control over the nutrition lab…" at bounding box center [722, 472] width 1059 height 866
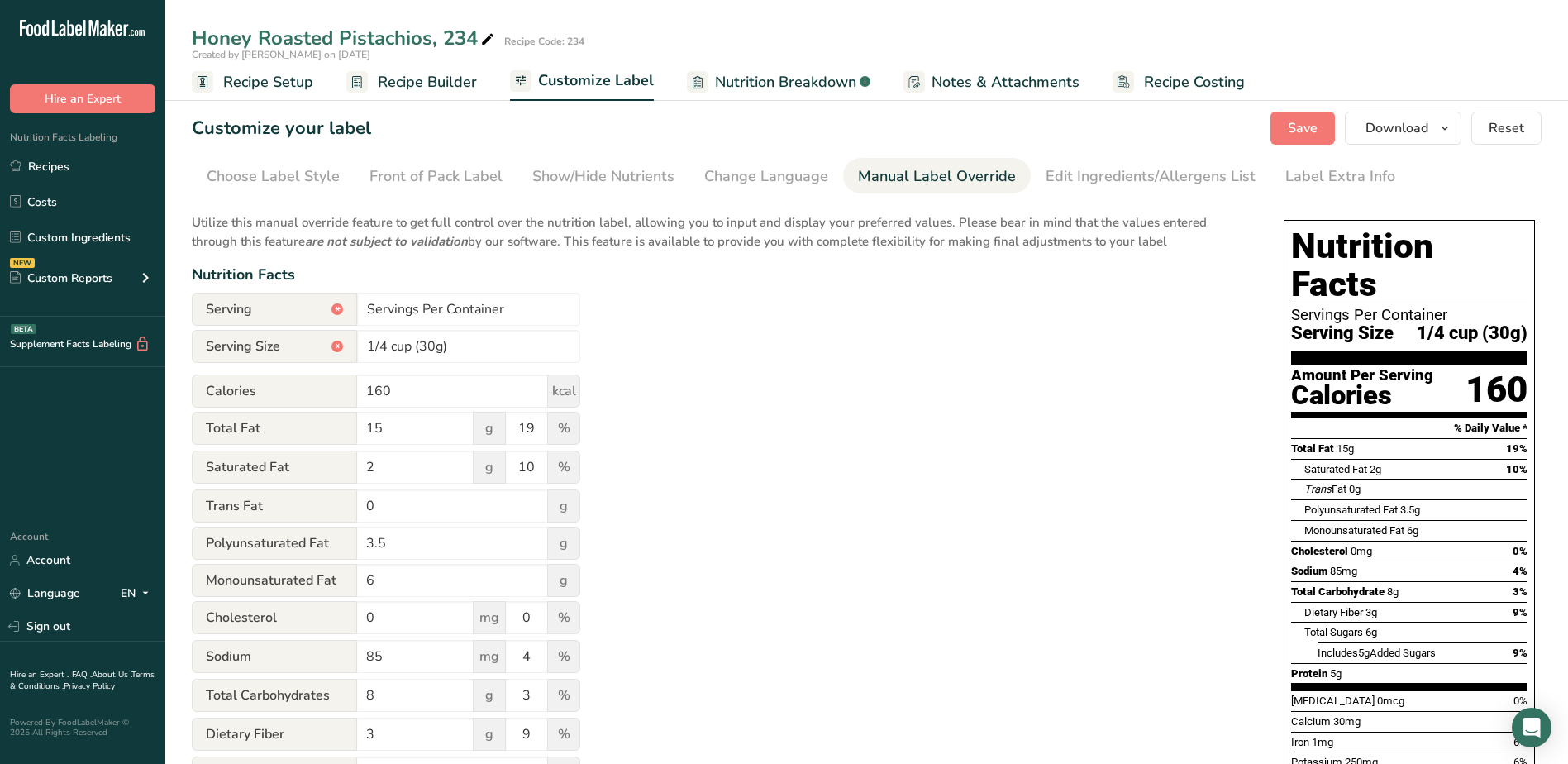
scroll to position [0, 0]
click at [1320, 129] on button "Save" at bounding box center [1302, 128] width 65 height 33
